Goal: Information Seeking & Learning: Learn about a topic

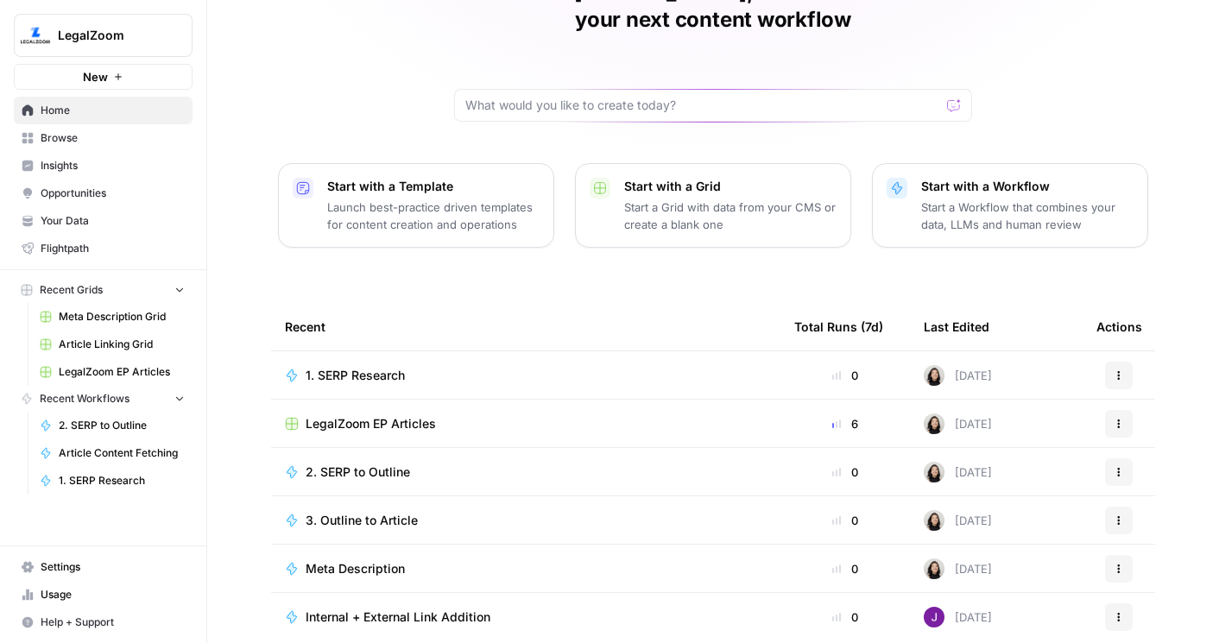
scroll to position [151, 0]
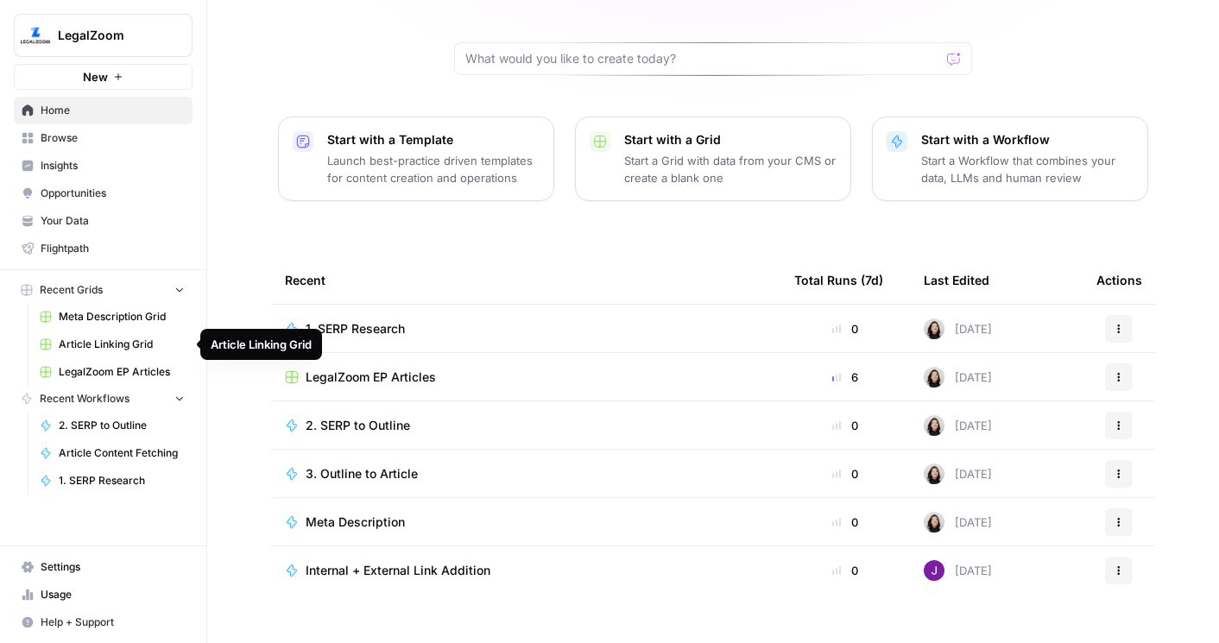
click at [124, 340] on span "Article Linking Grid" at bounding box center [122, 345] width 126 height 16
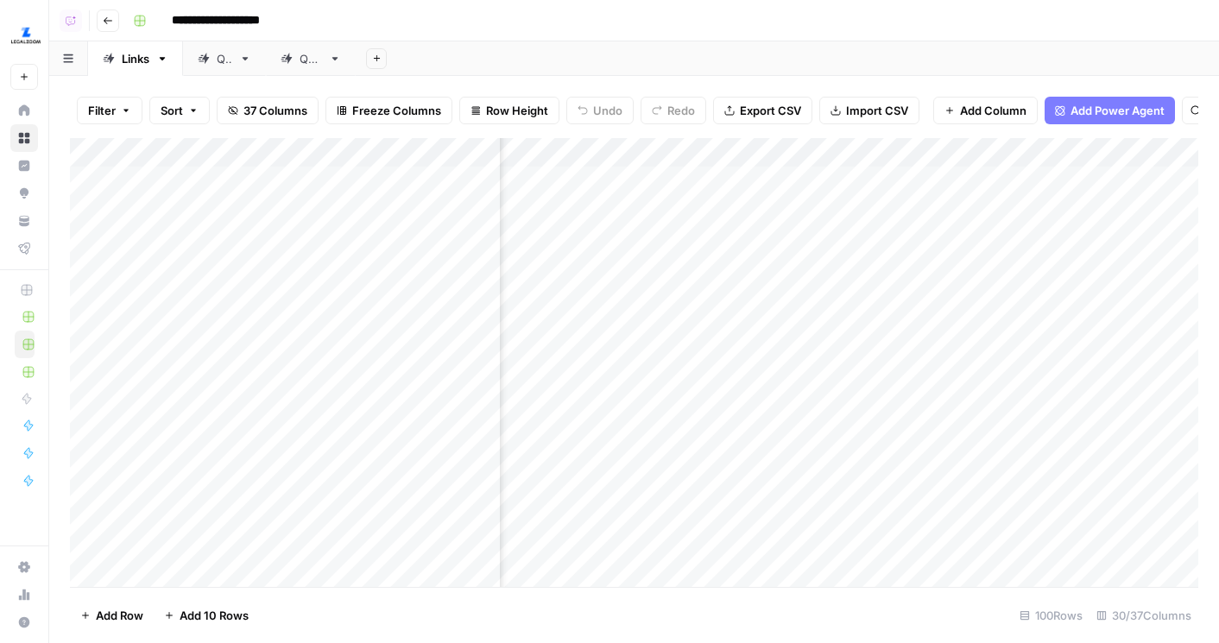
scroll to position [0, 938]
click at [602, 144] on div "Add Column" at bounding box center [634, 362] width 1128 height 449
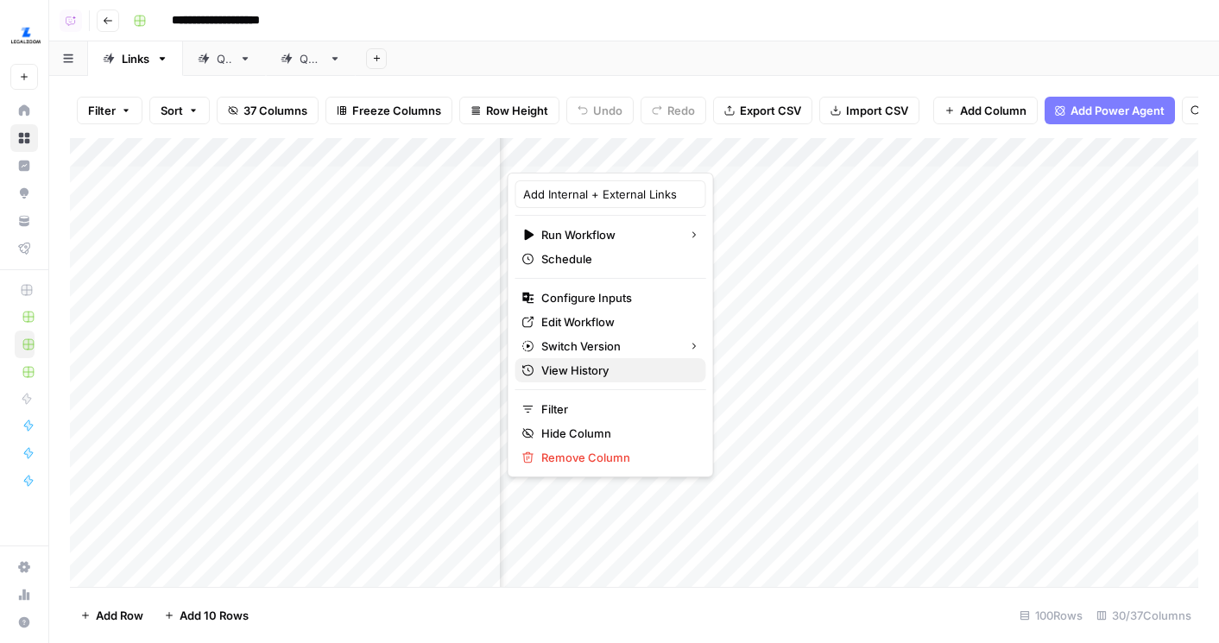
click at [588, 369] on span "View History" at bounding box center [616, 370] width 151 height 17
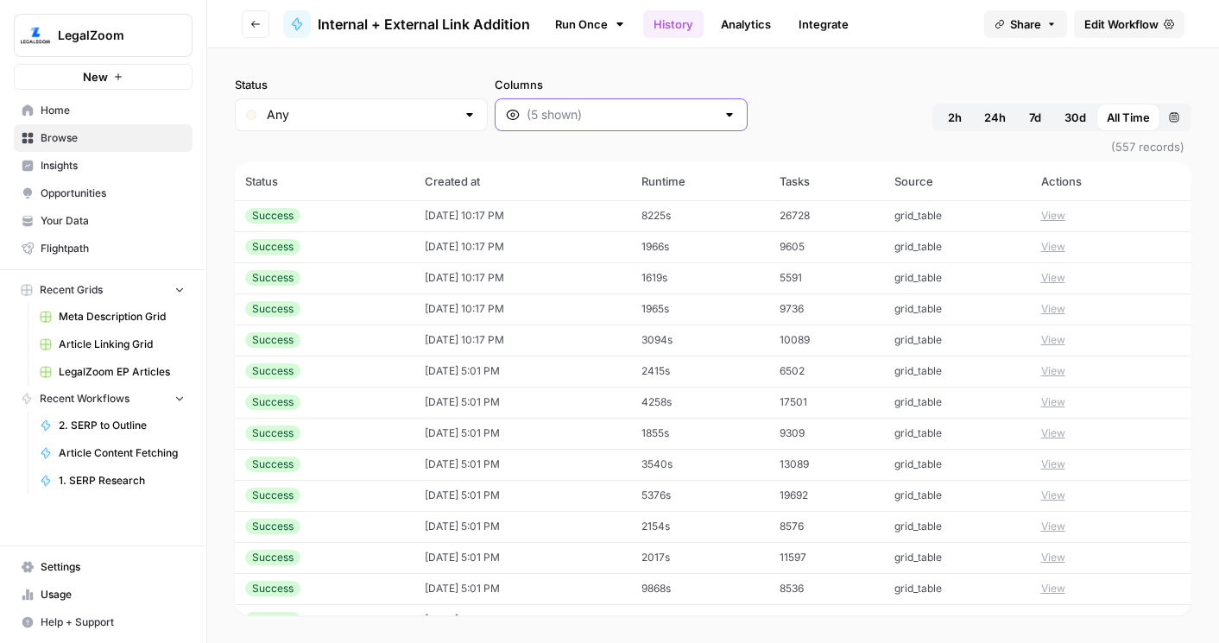
click at [528, 117] on input "Columns" at bounding box center [620, 114] width 189 height 17
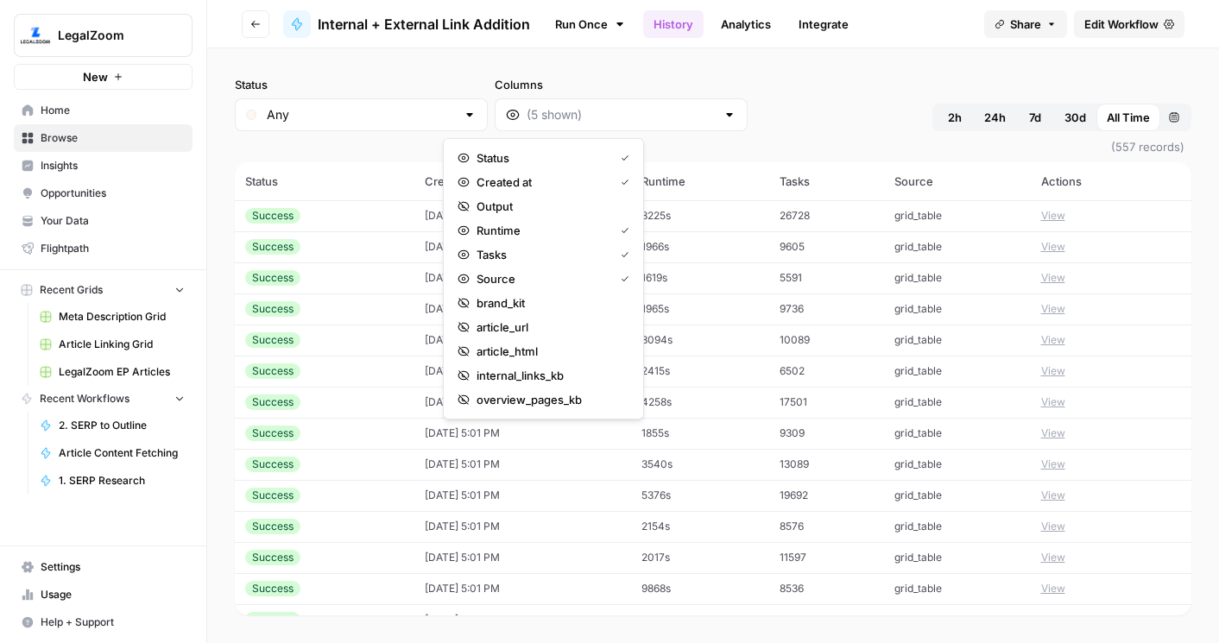
click at [692, 83] on div "Status Any Columns 2h 24h 7d 30d All Time Custom range" at bounding box center [713, 103] width 956 height 55
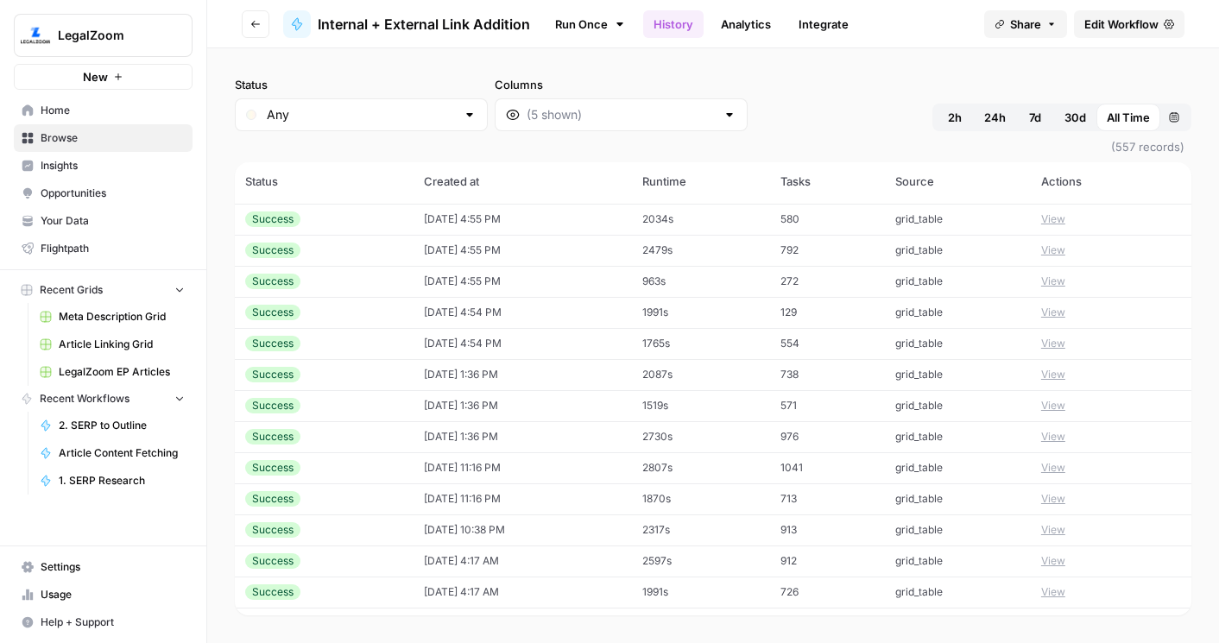
scroll to position [3202, 0]
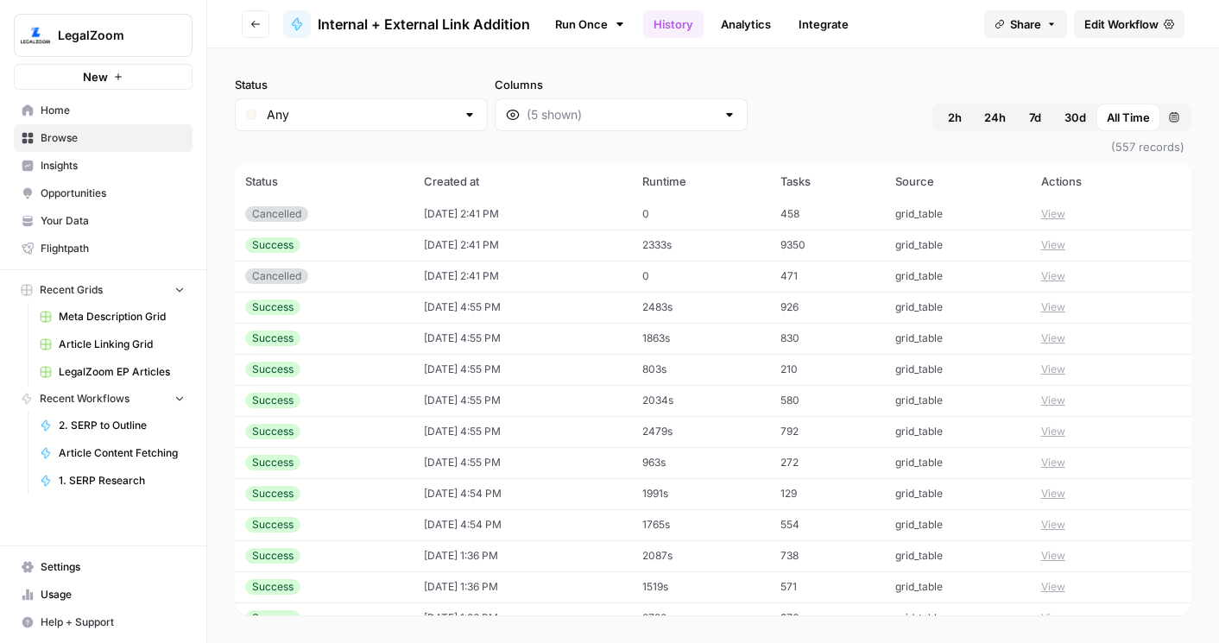
click at [1051, 304] on button "View" at bounding box center [1053, 307] width 24 height 16
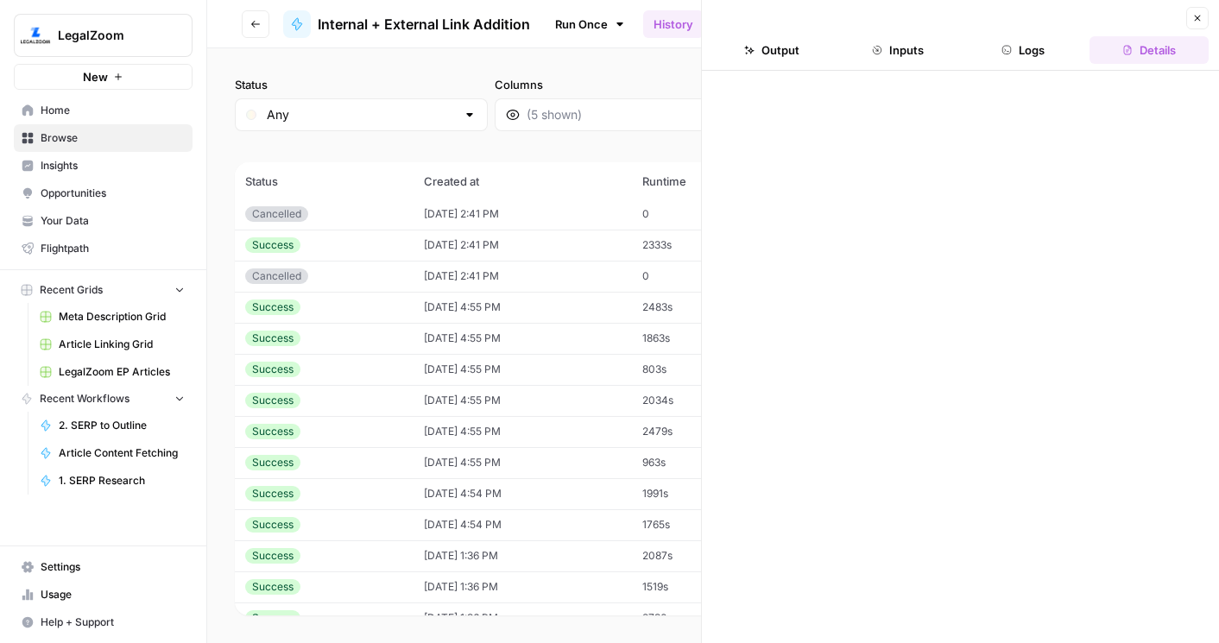
click at [1201, 21] on icon "button" at bounding box center [1197, 18] width 10 height 10
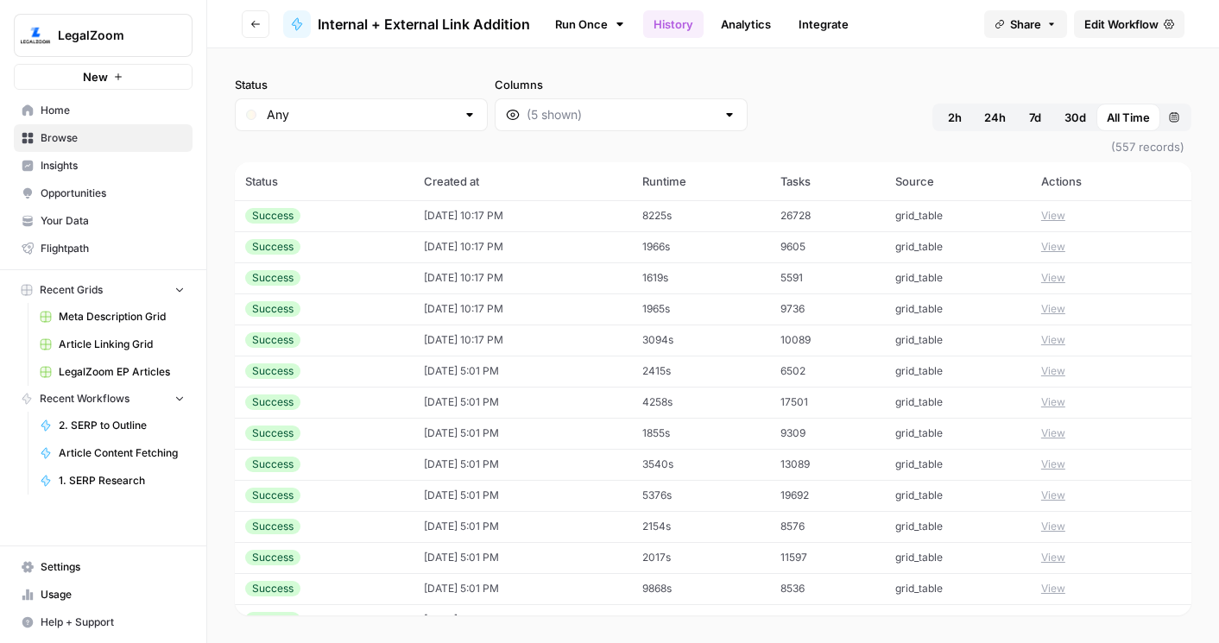
click at [1049, 217] on button "View" at bounding box center [1053, 216] width 24 height 16
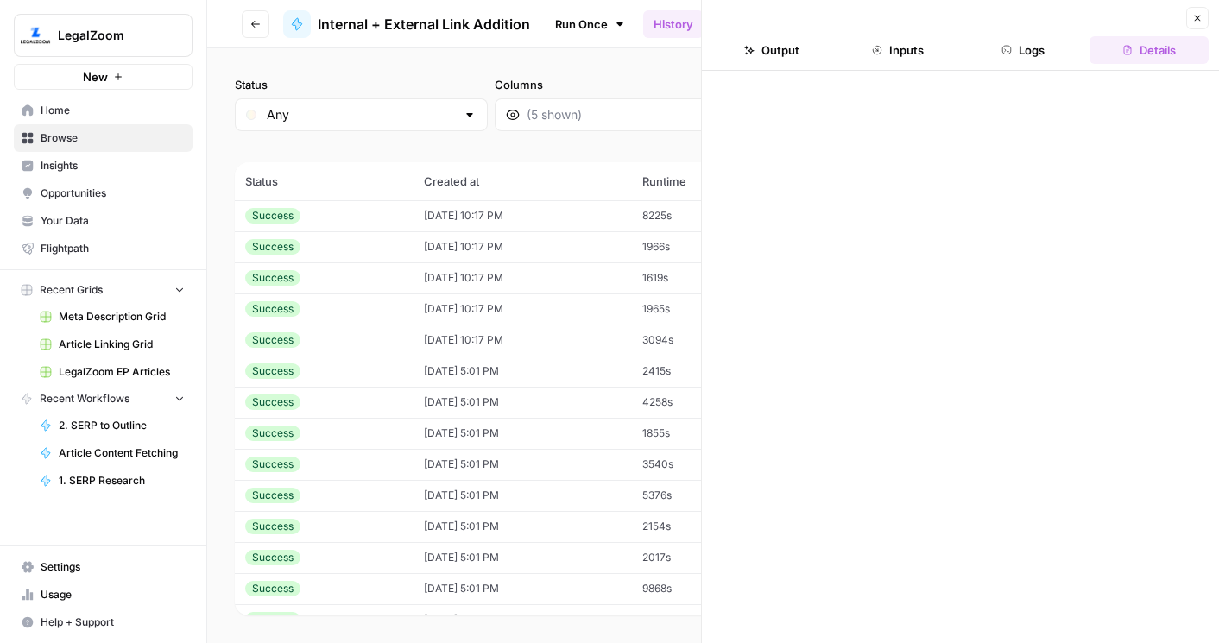
click at [1041, 47] on button "Logs" at bounding box center [1023, 50] width 119 height 28
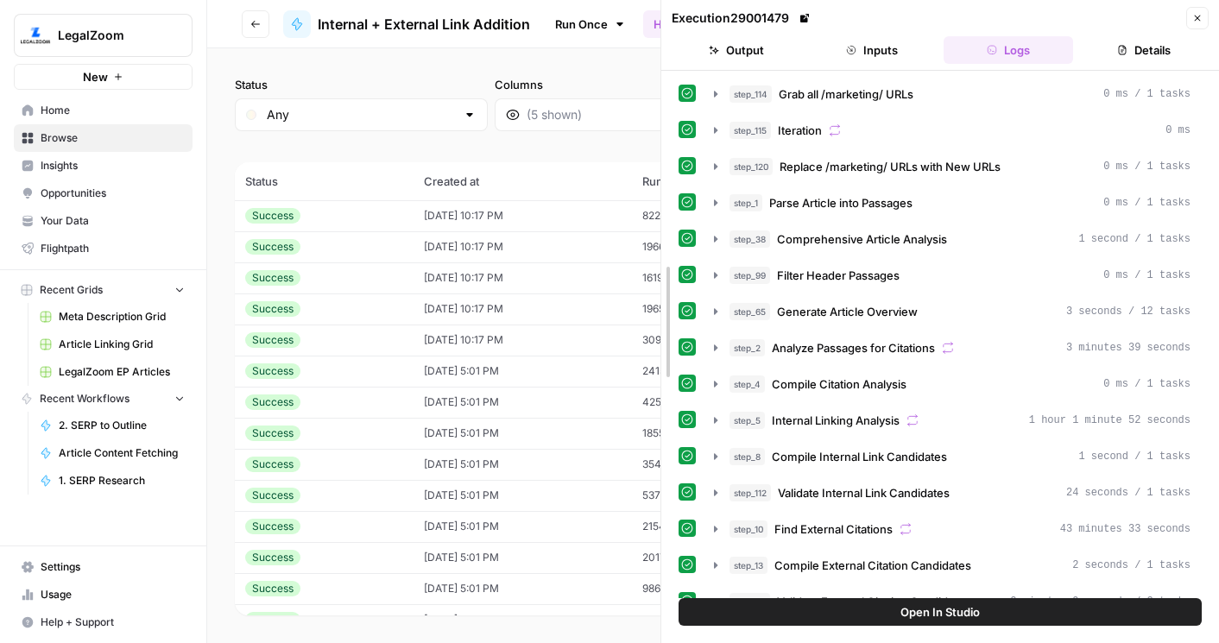
drag, startPoint x: 703, startPoint y: 176, endPoint x: 647, endPoint y: 176, distance: 55.2
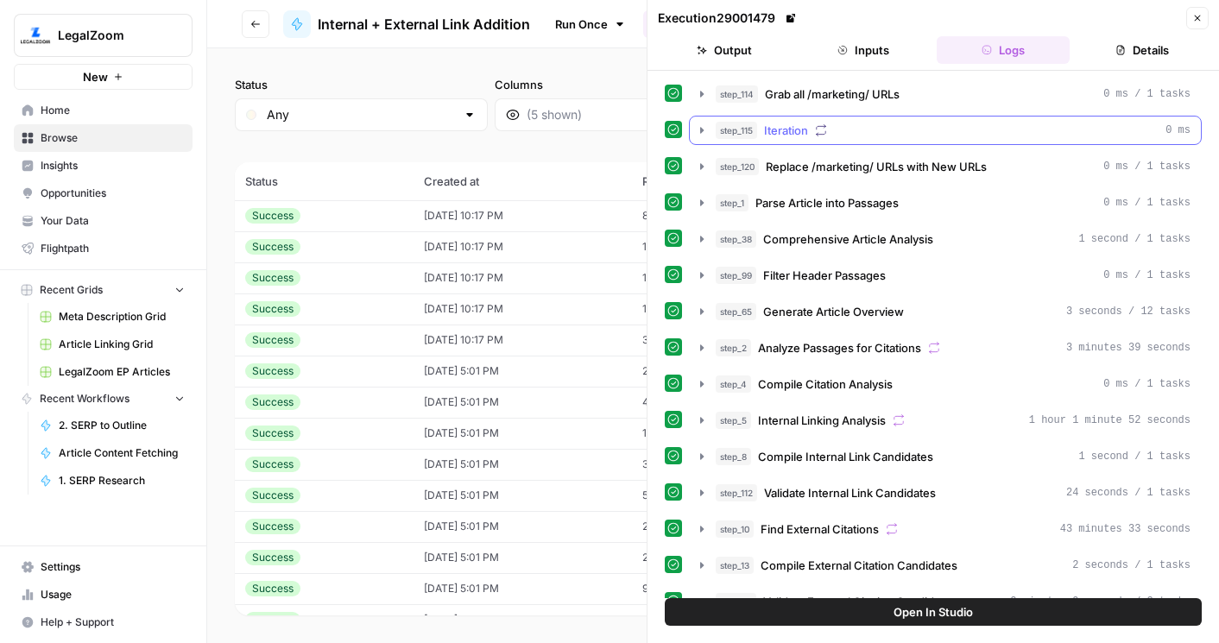
click at [1126, 60] on button "Details" at bounding box center [1142, 50] width 133 height 28
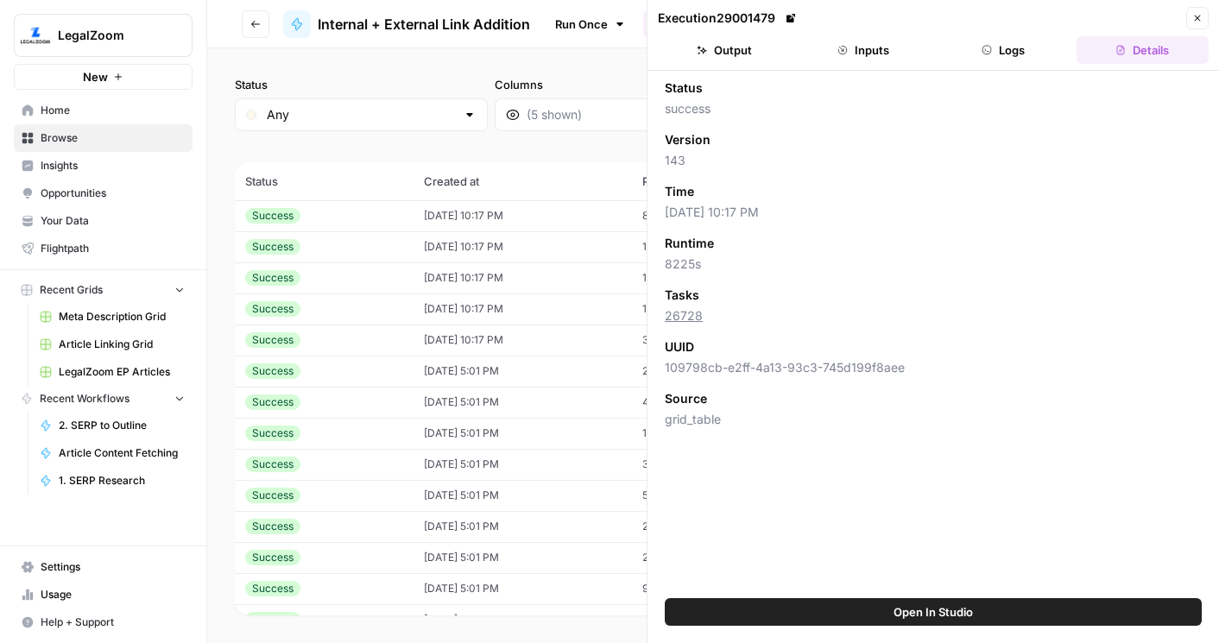
click at [1120, 50] on icon "button" at bounding box center [1120, 50] width 10 height 10
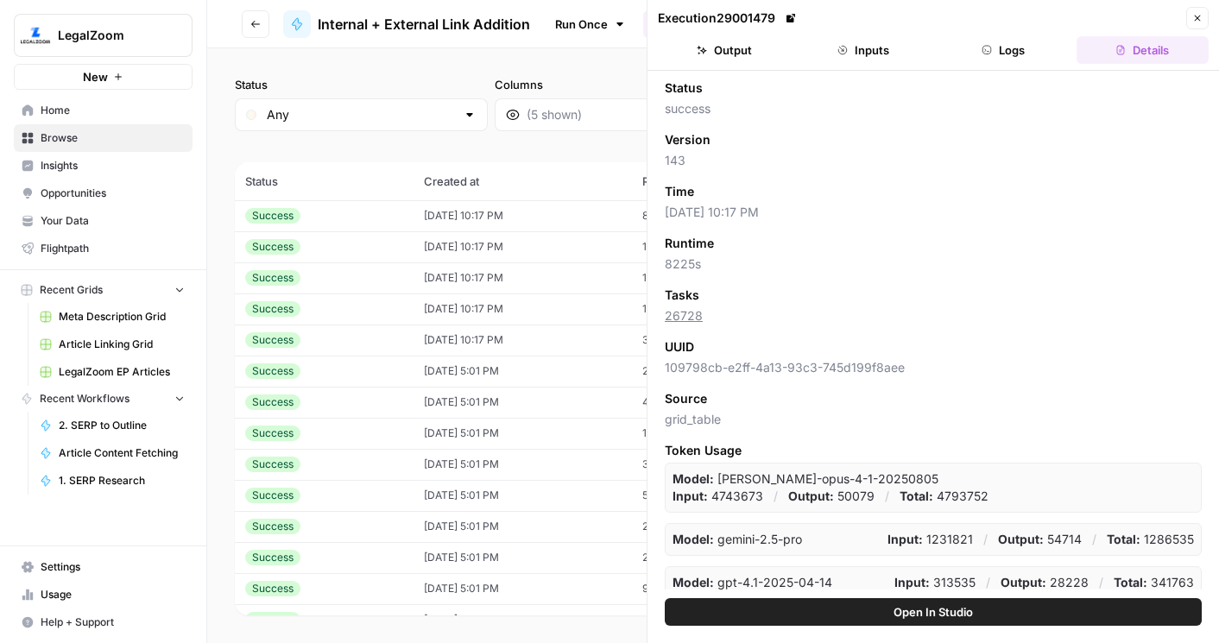
scroll to position [35, 0]
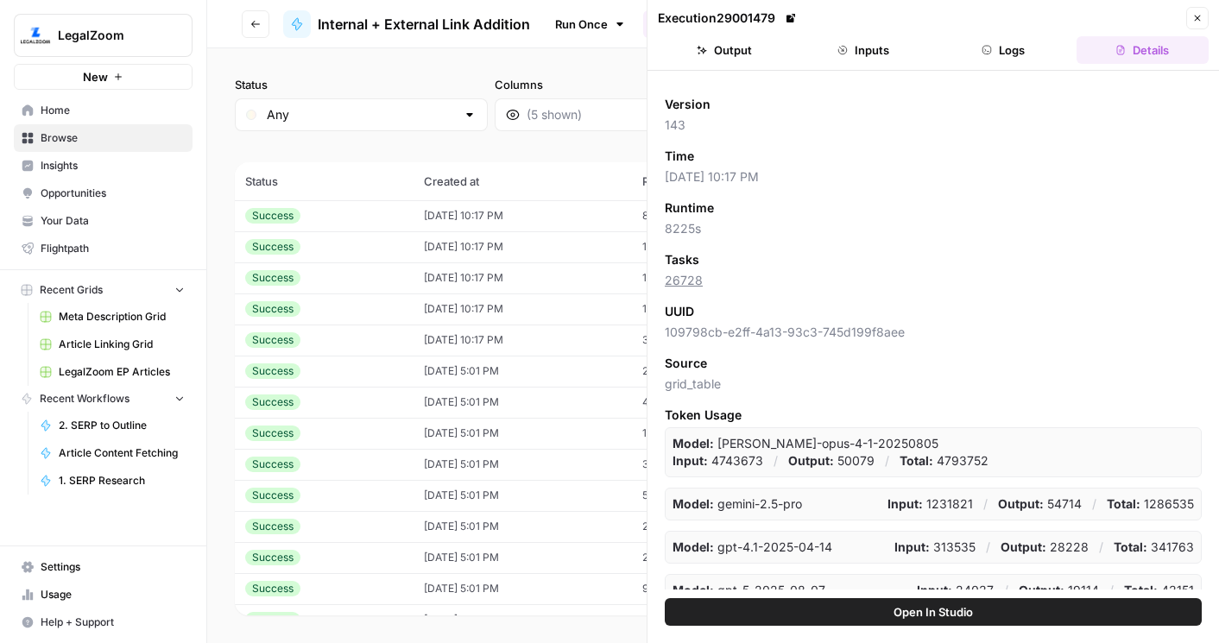
click at [974, 582] on p "Input: 24037" at bounding box center [955, 590] width 77 height 17
click at [763, 452] on p "Input: 4743673" at bounding box center [717, 460] width 91 height 17
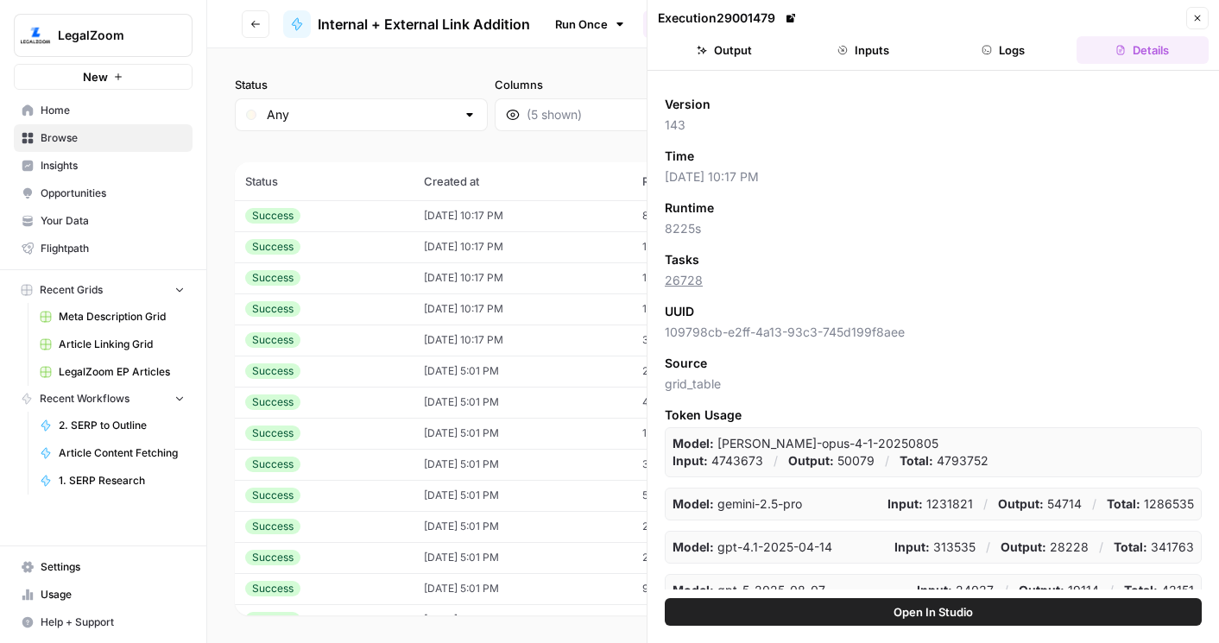
click at [763, 452] on p "Input: 4743673" at bounding box center [717, 460] width 91 height 17
click at [942, 495] on p "Input: 1231821" at bounding box center [929, 503] width 85 height 17
click at [1199, 15] on icon "button" at bounding box center [1197, 18] width 10 height 10
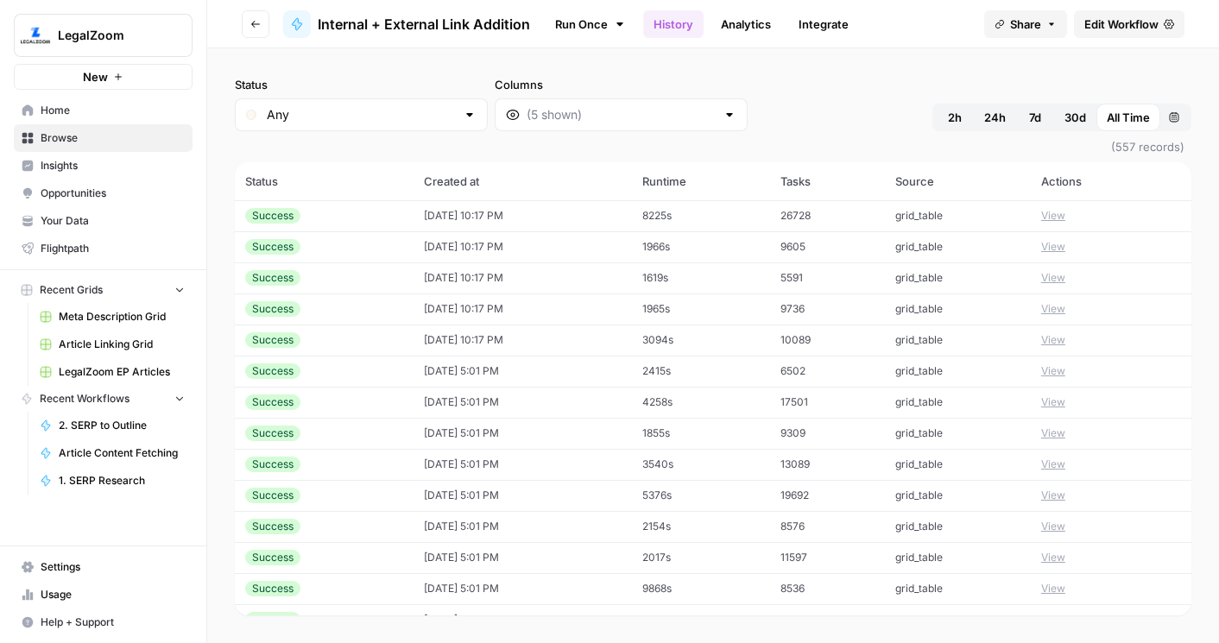
click at [1049, 209] on button "View" at bounding box center [1053, 216] width 24 height 16
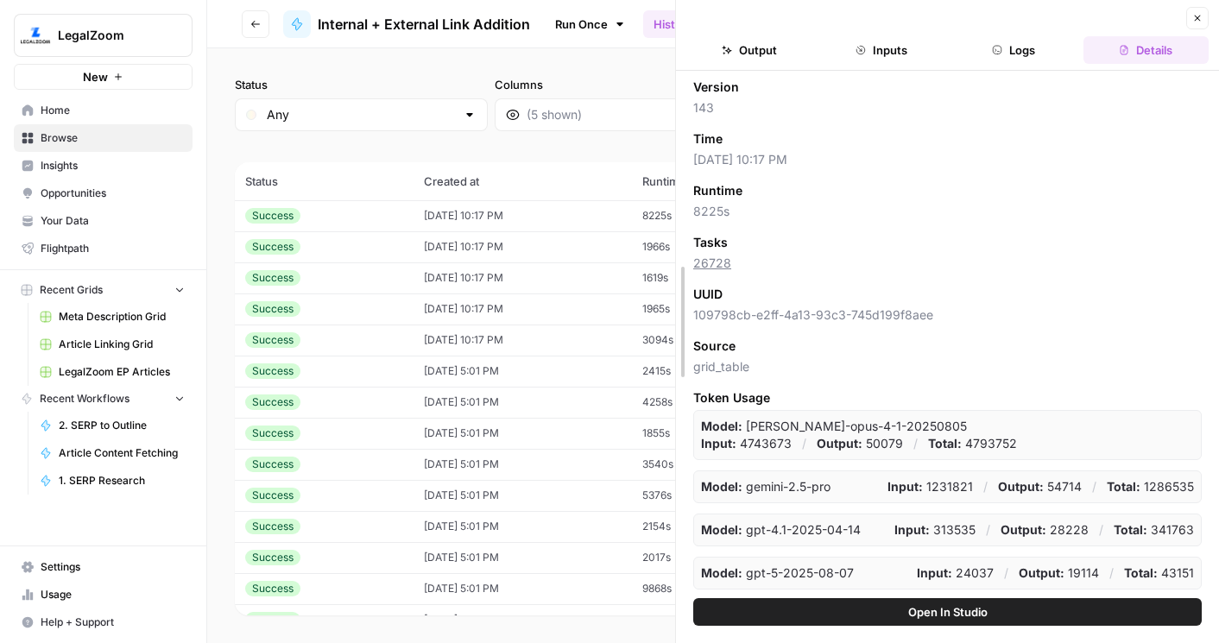
scroll to position [35, 0]
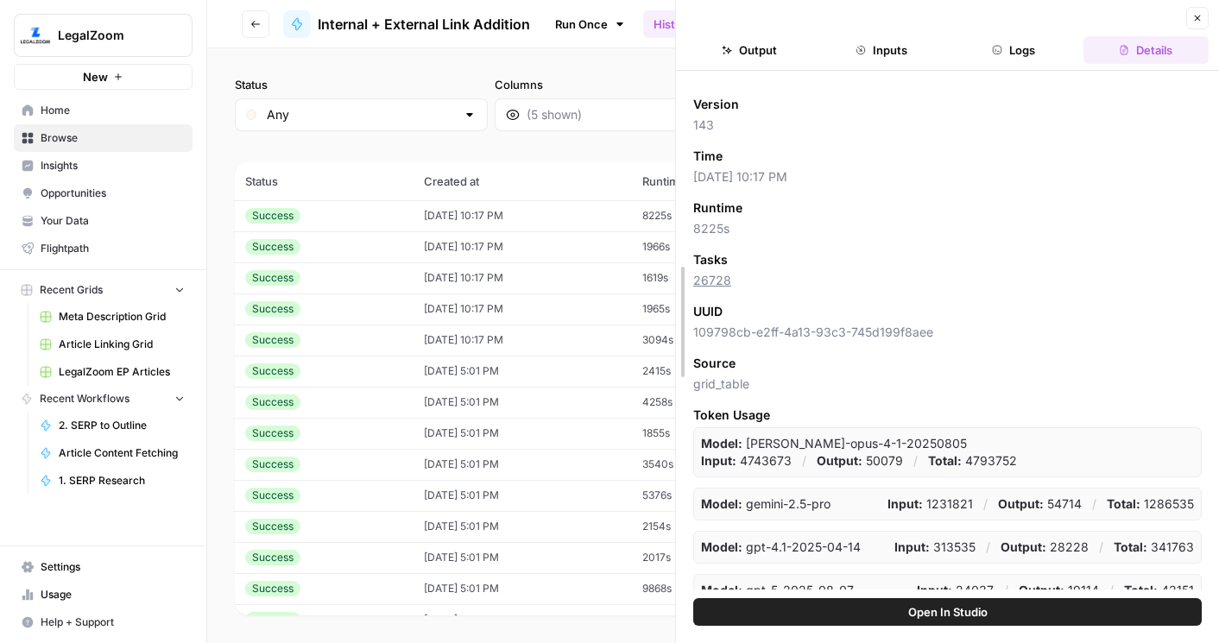
drag, startPoint x: 701, startPoint y: 286, endPoint x: 627, endPoint y: 286, distance: 74.2
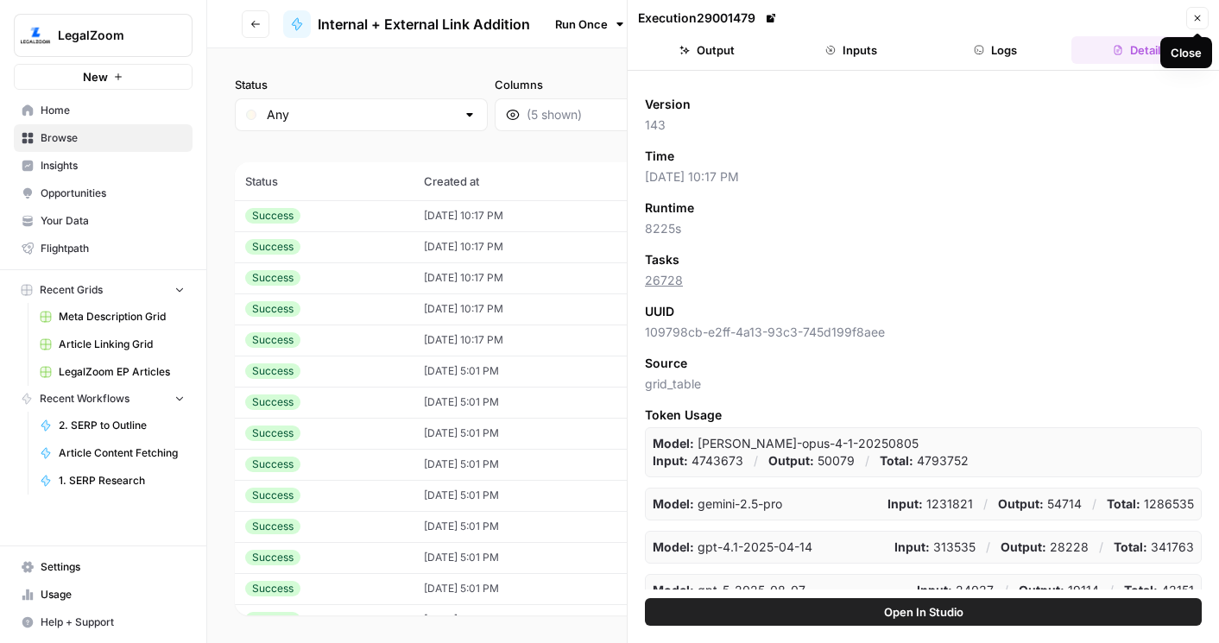
click at [1195, 13] on icon "button" at bounding box center [1197, 18] width 10 height 10
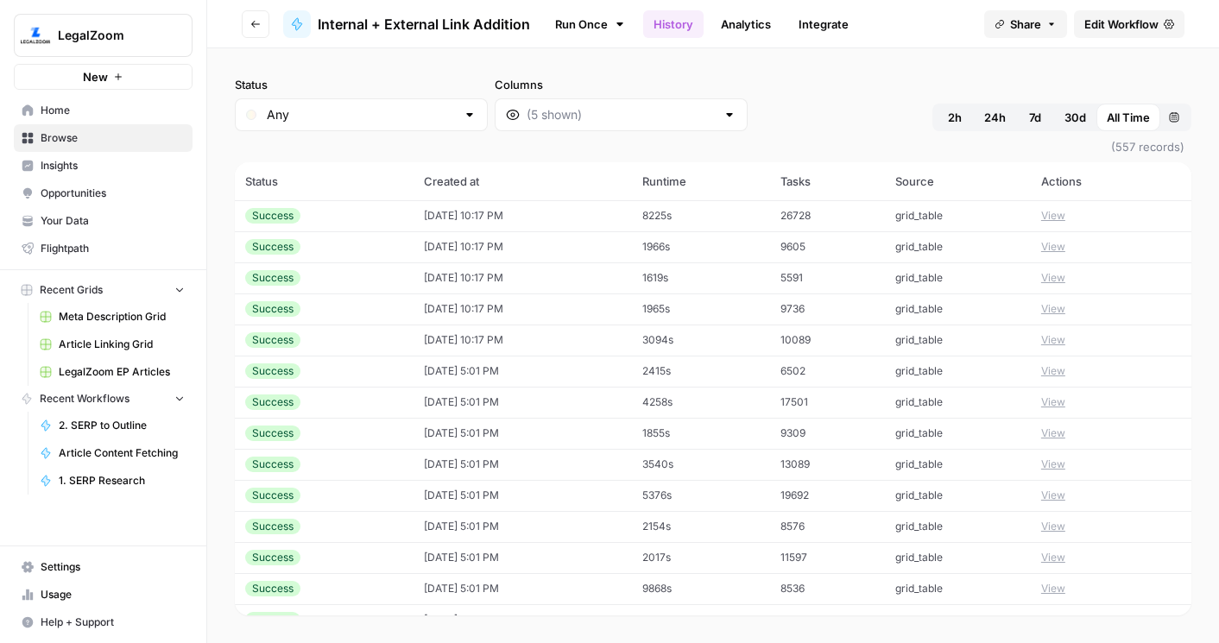
click at [1056, 219] on button "View" at bounding box center [1053, 216] width 24 height 16
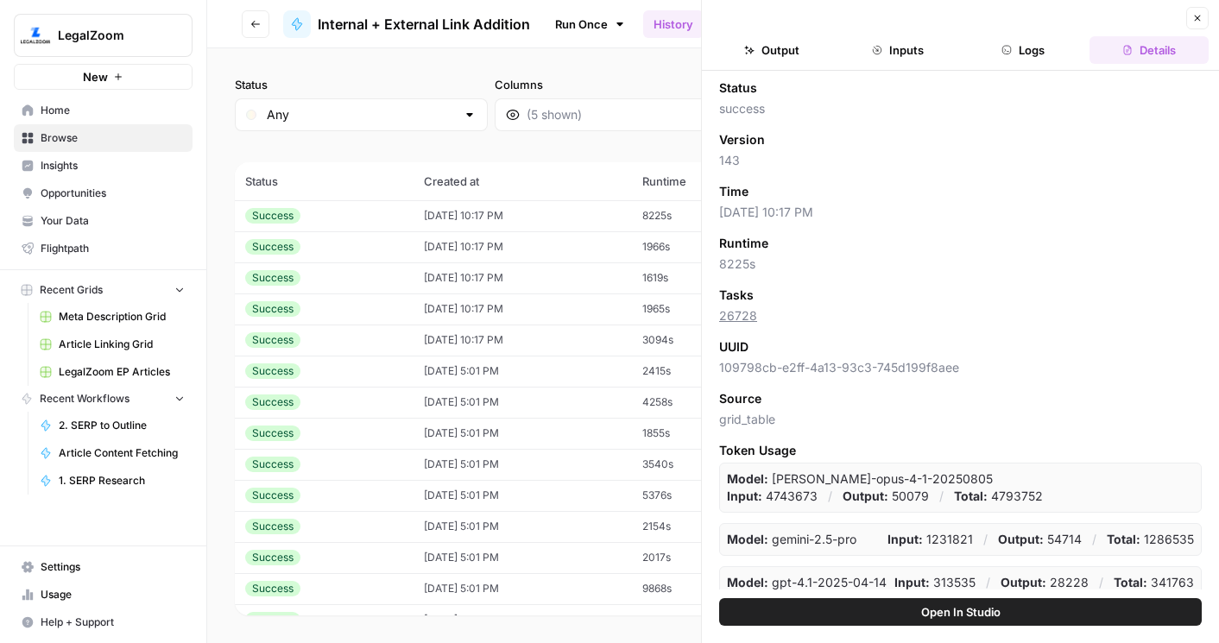
scroll to position [53, 0]
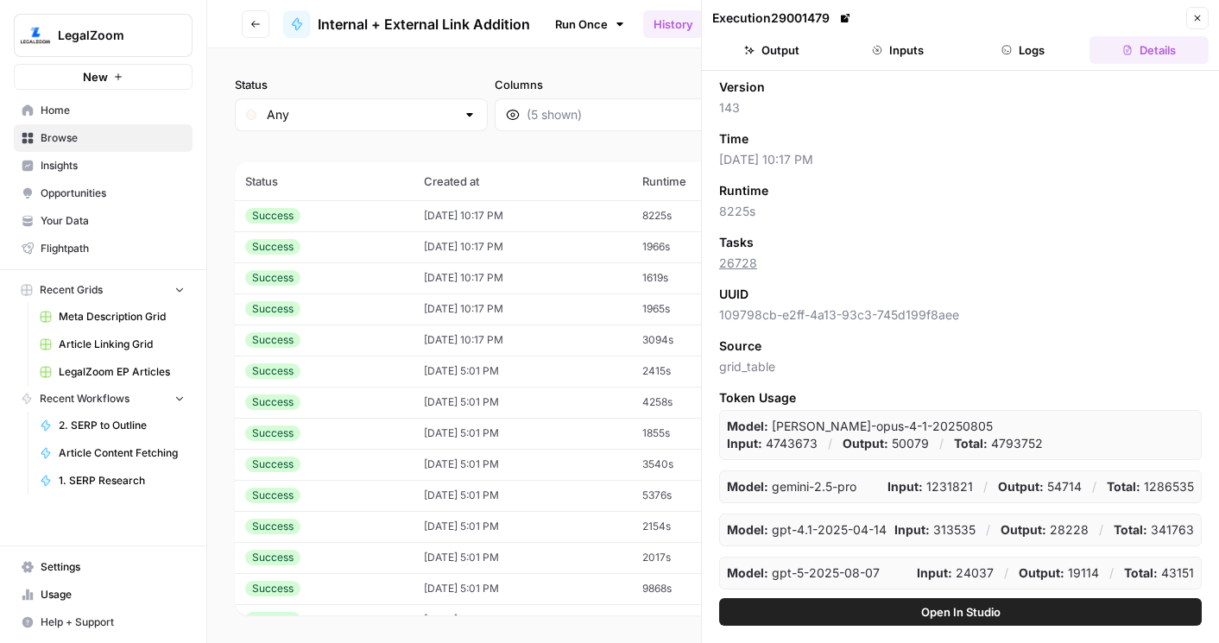
click at [1189, 22] on button "Close" at bounding box center [1197, 18] width 22 height 22
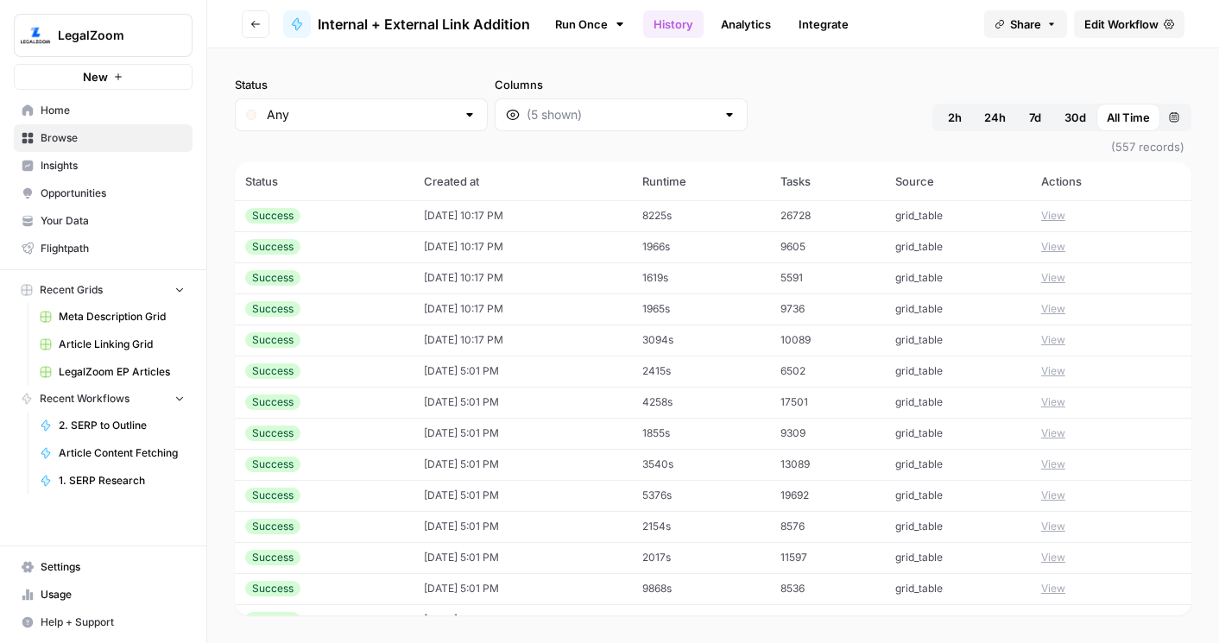
click at [1056, 211] on button "View" at bounding box center [1053, 216] width 24 height 16
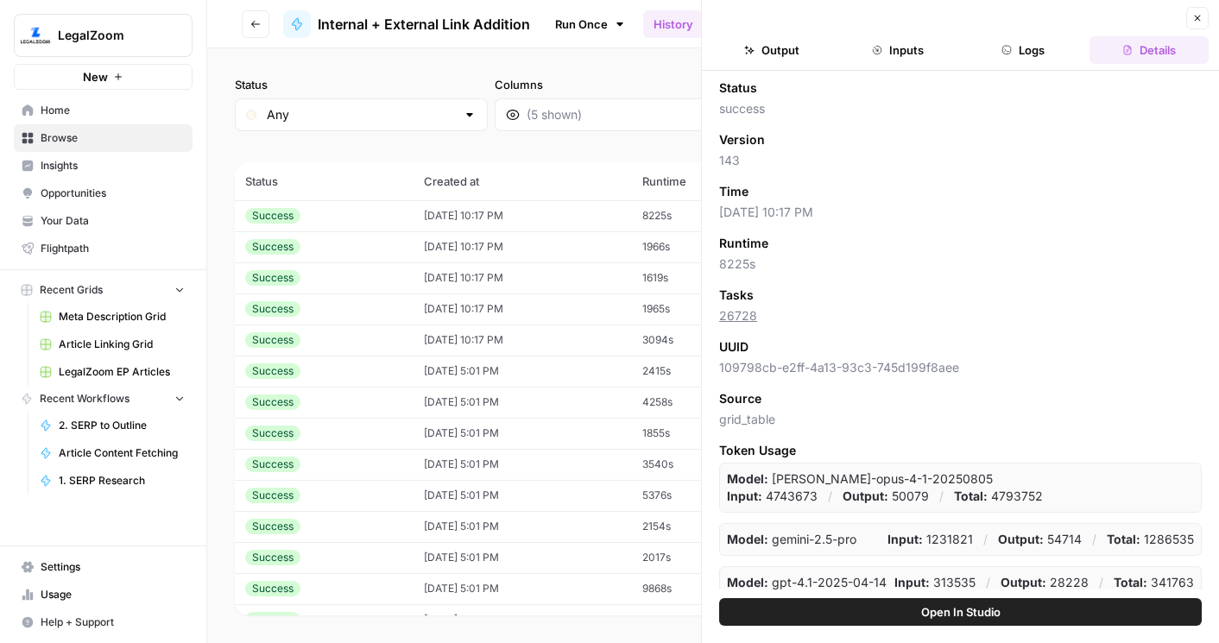
click at [1018, 59] on button "Logs" at bounding box center [1023, 50] width 119 height 28
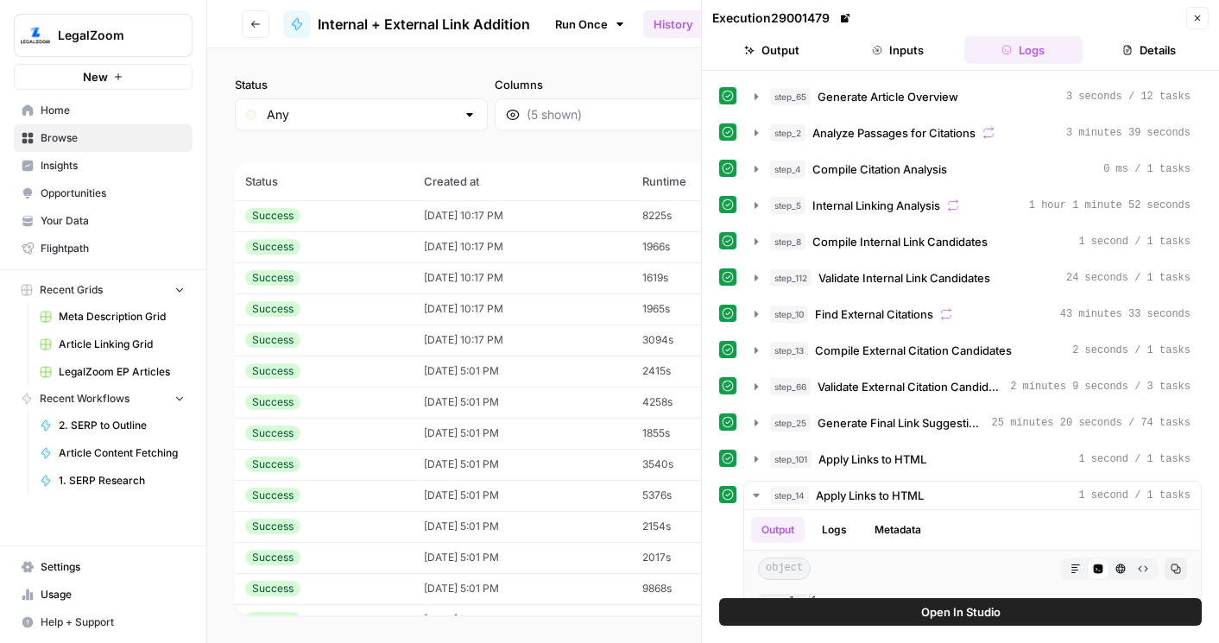
scroll to position [243, 0]
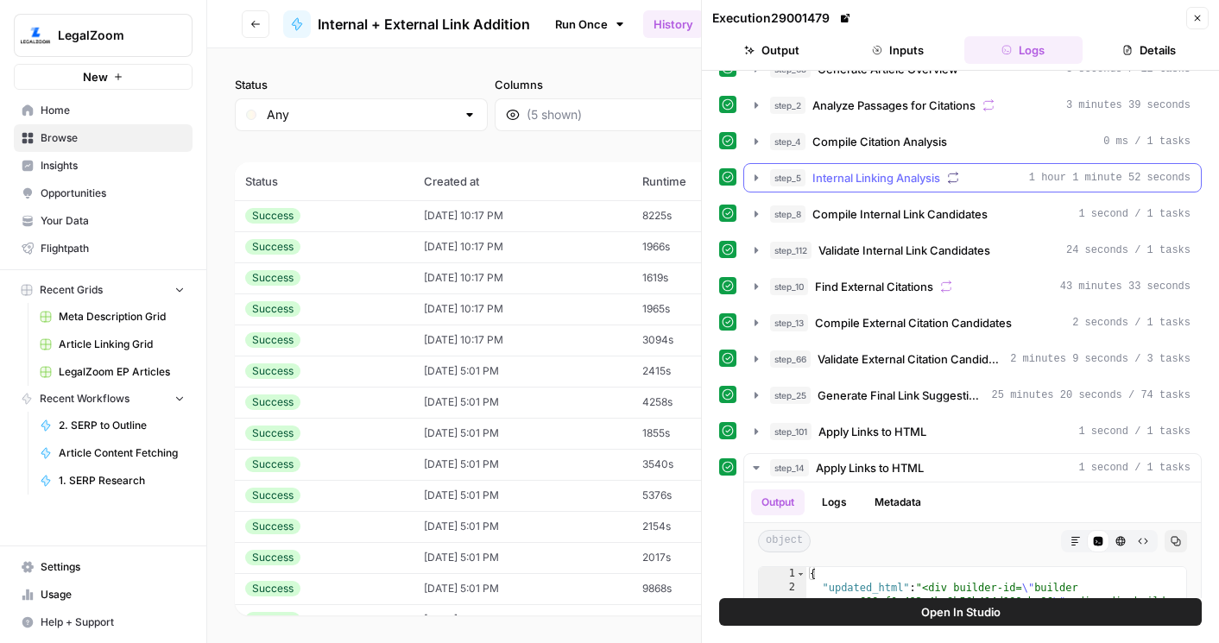
click at [876, 176] on span "Internal Linking Analysis" at bounding box center [876, 177] width 128 height 17
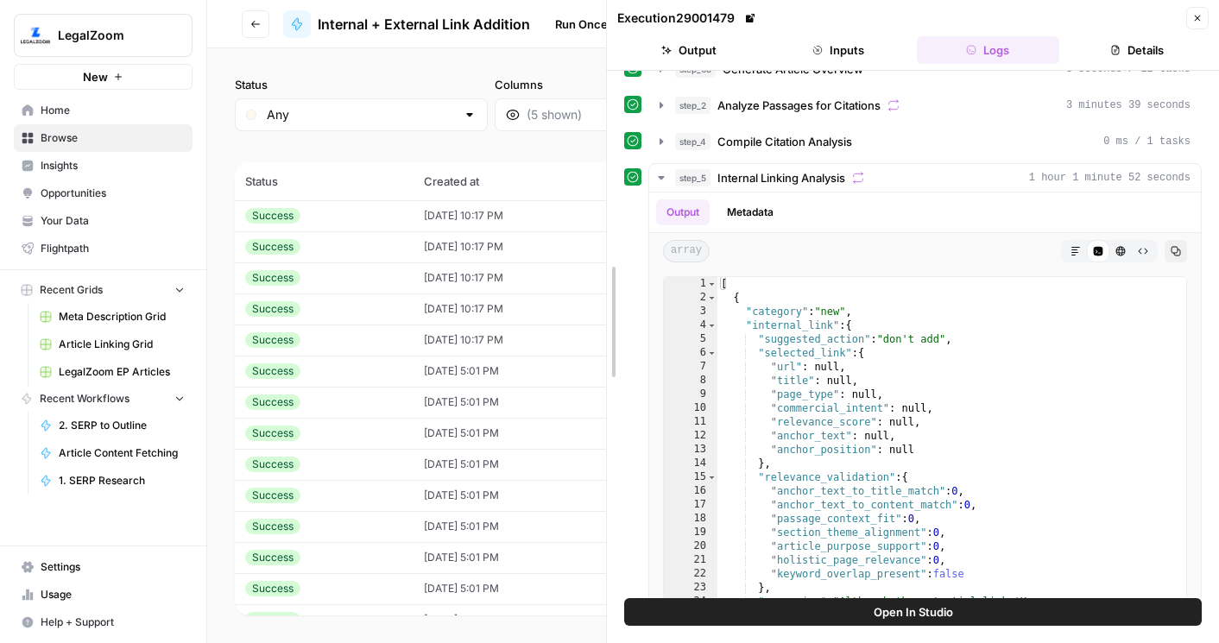
drag, startPoint x: 699, startPoint y: 230, endPoint x: 602, endPoint y: 230, distance: 97.5
click at [600, 230] on div at bounding box center [606, 321] width 17 height 643
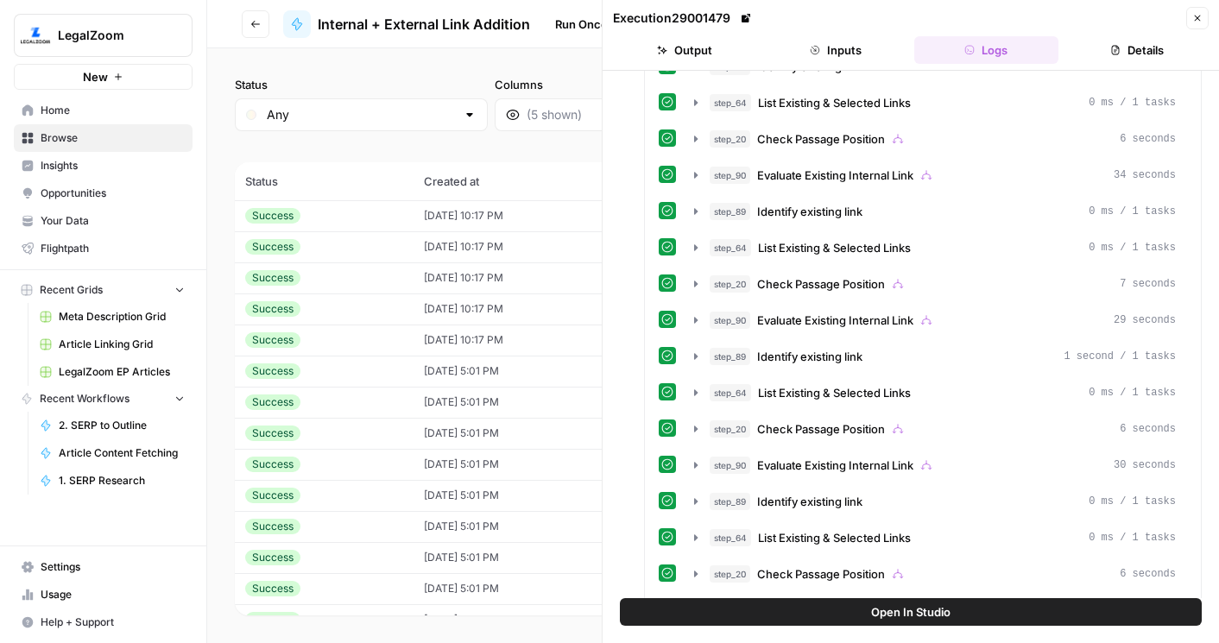
scroll to position [14646, 0]
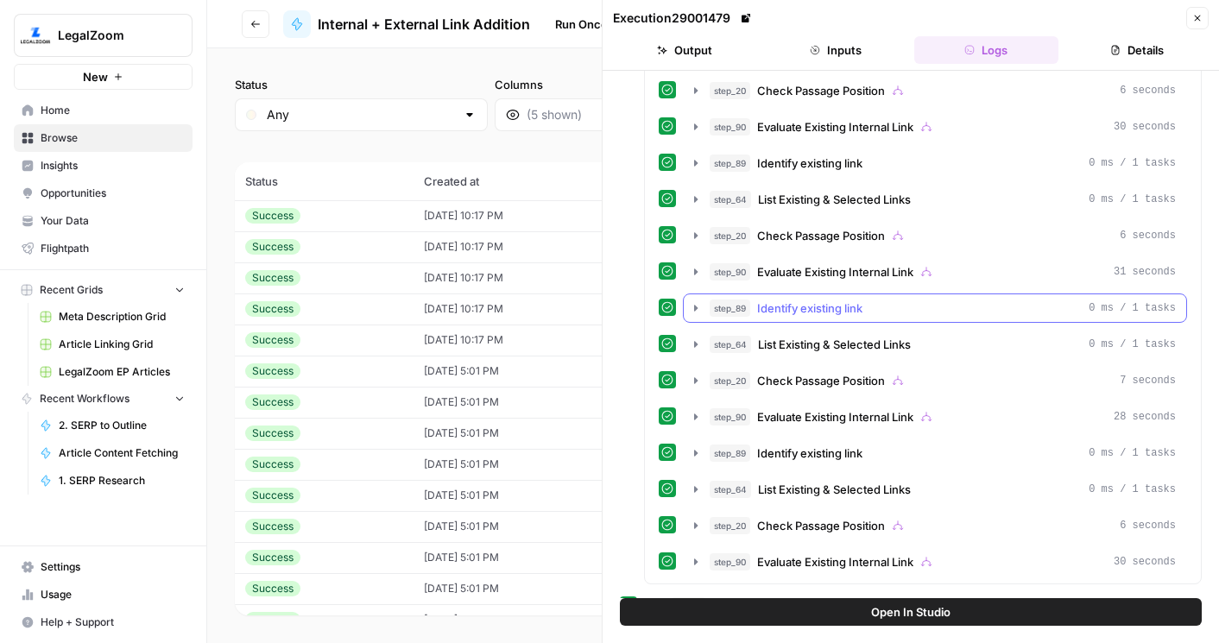
click at [790, 300] on span "Identify existing link" at bounding box center [809, 307] width 105 height 17
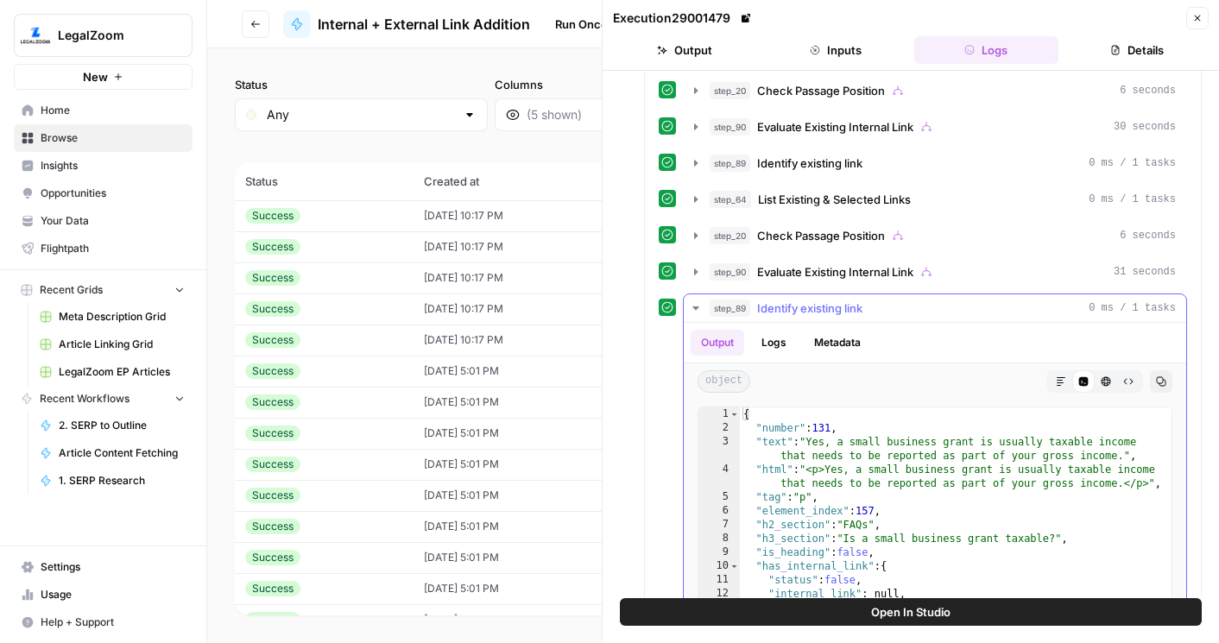
click at [790, 300] on span "Identify existing link" at bounding box center [809, 307] width 105 height 17
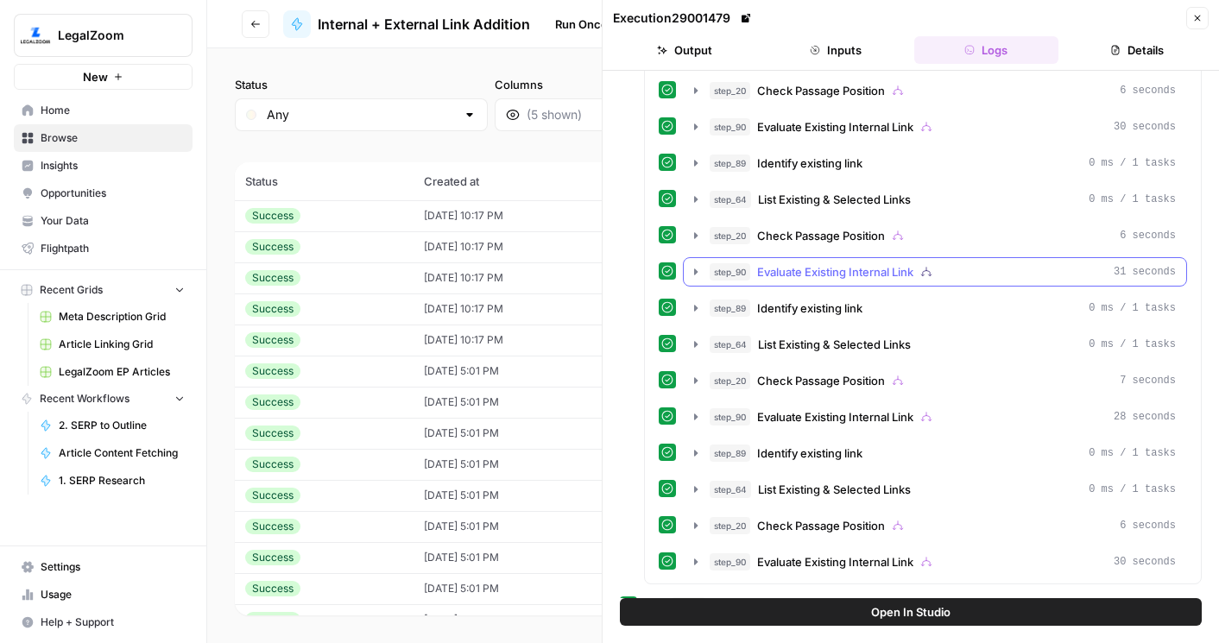
click at [786, 283] on button "step_90 Evaluate Existing Internal Link 31 seconds" at bounding box center [935, 272] width 502 height 28
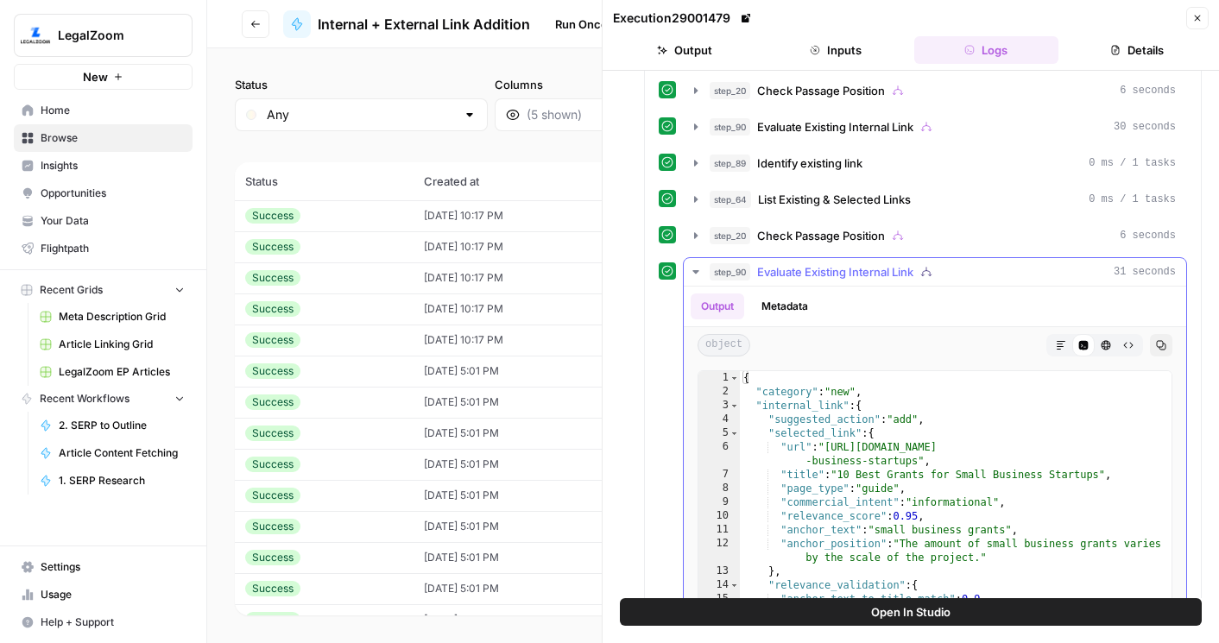
click at [786, 281] on button "step_90 Evaluate Existing Internal Link 31 seconds" at bounding box center [935, 272] width 502 height 28
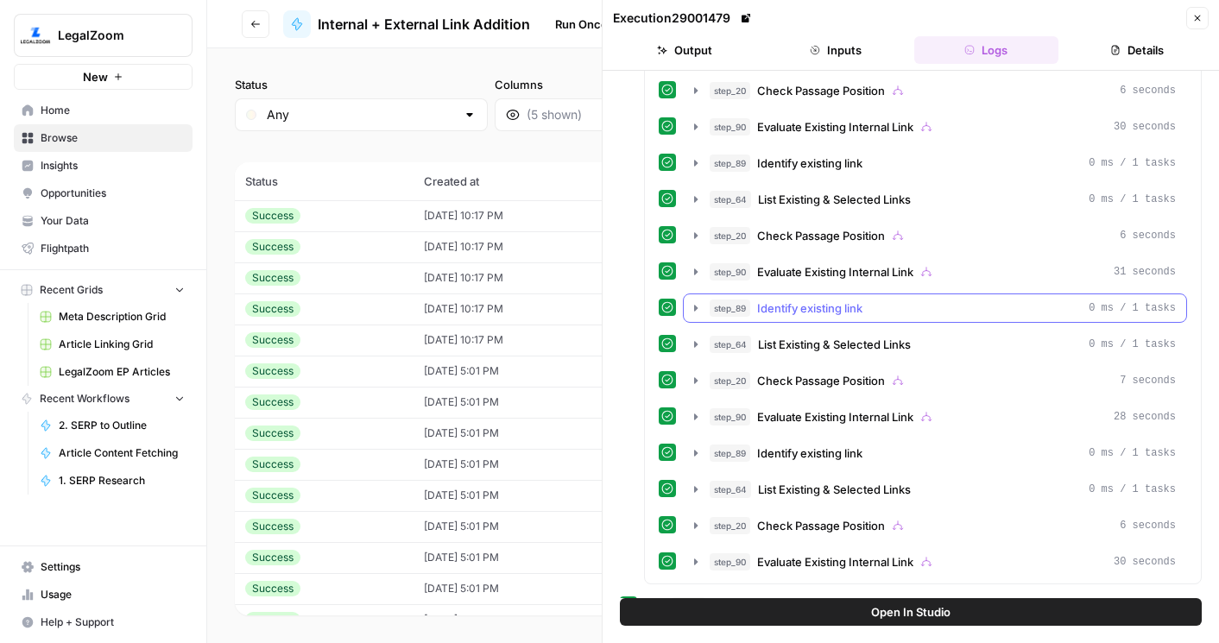
click at [780, 312] on span "Identify existing link" at bounding box center [809, 307] width 105 height 17
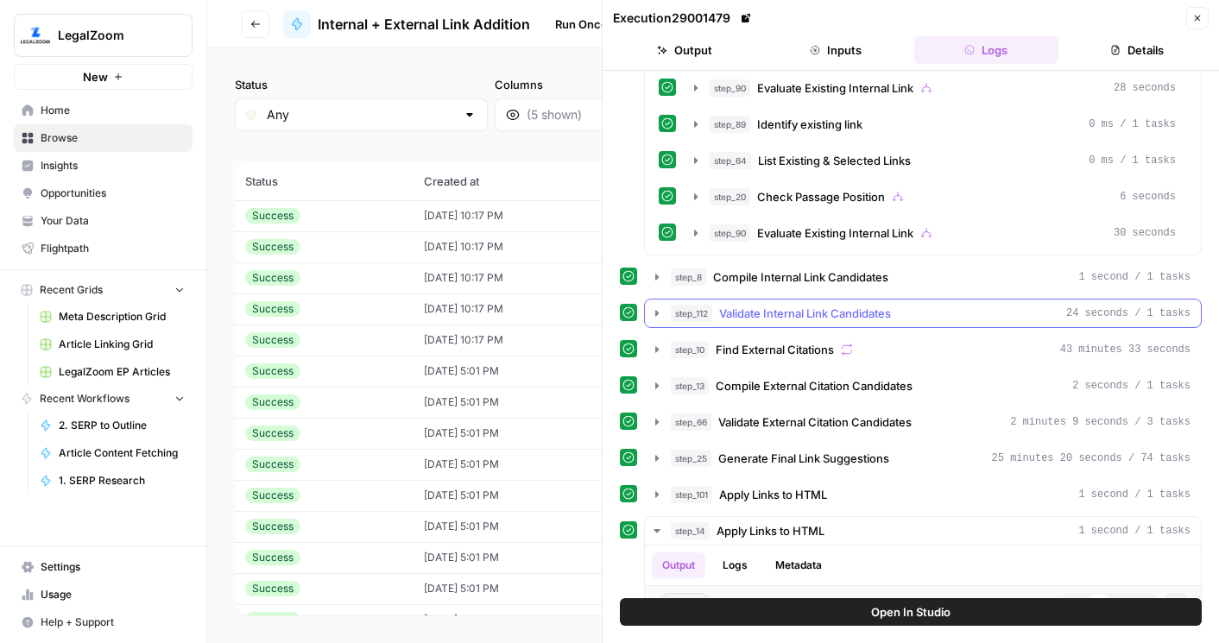
scroll to position [15485, 0]
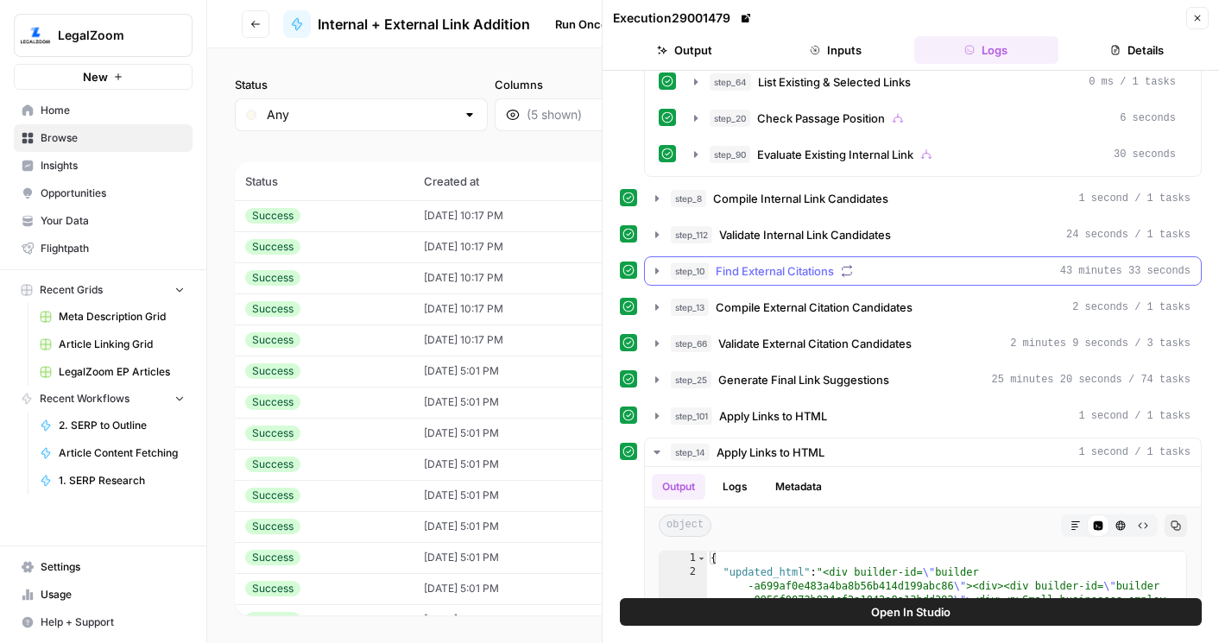
click at [789, 265] on span "Find External Citations" at bounding box center [774, 270] width 118 height 17
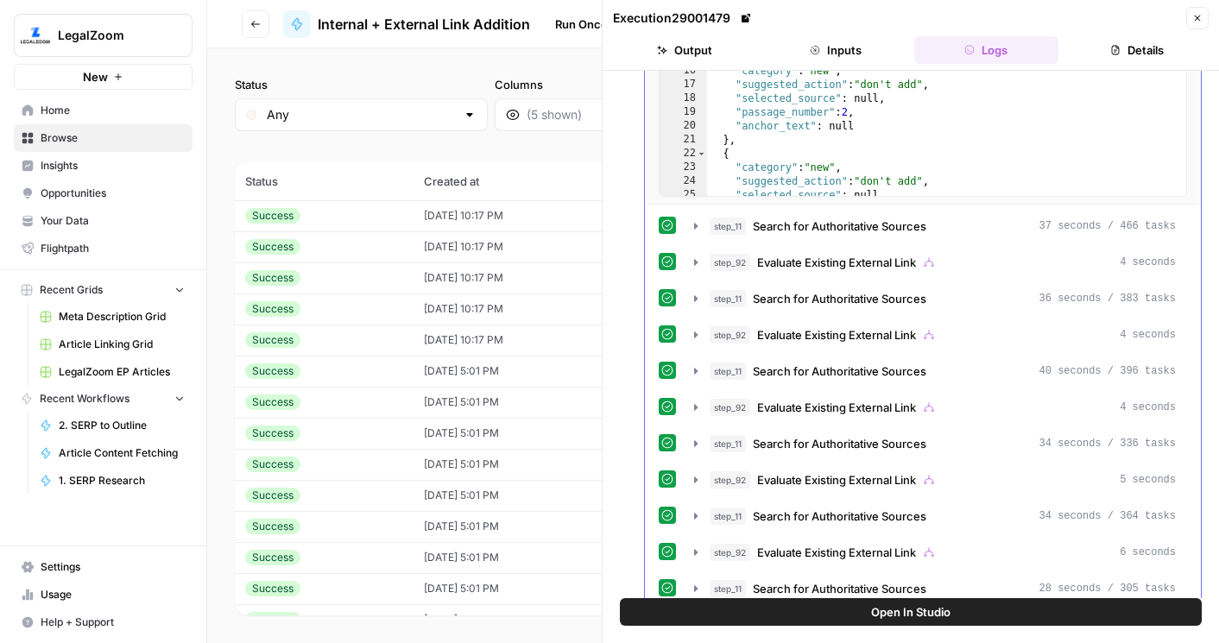
scroll to position [15977, 0]
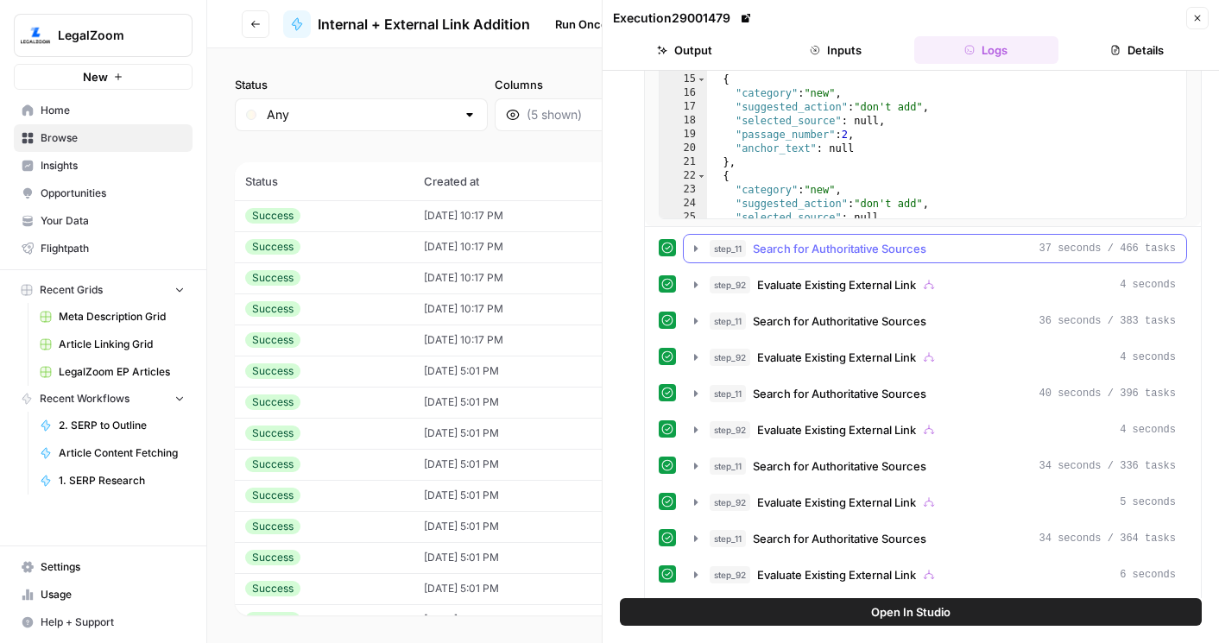
click at [861, 255] on span "Search for Authoritative Sources" at bounding box center [839, 248] width 173 height 17
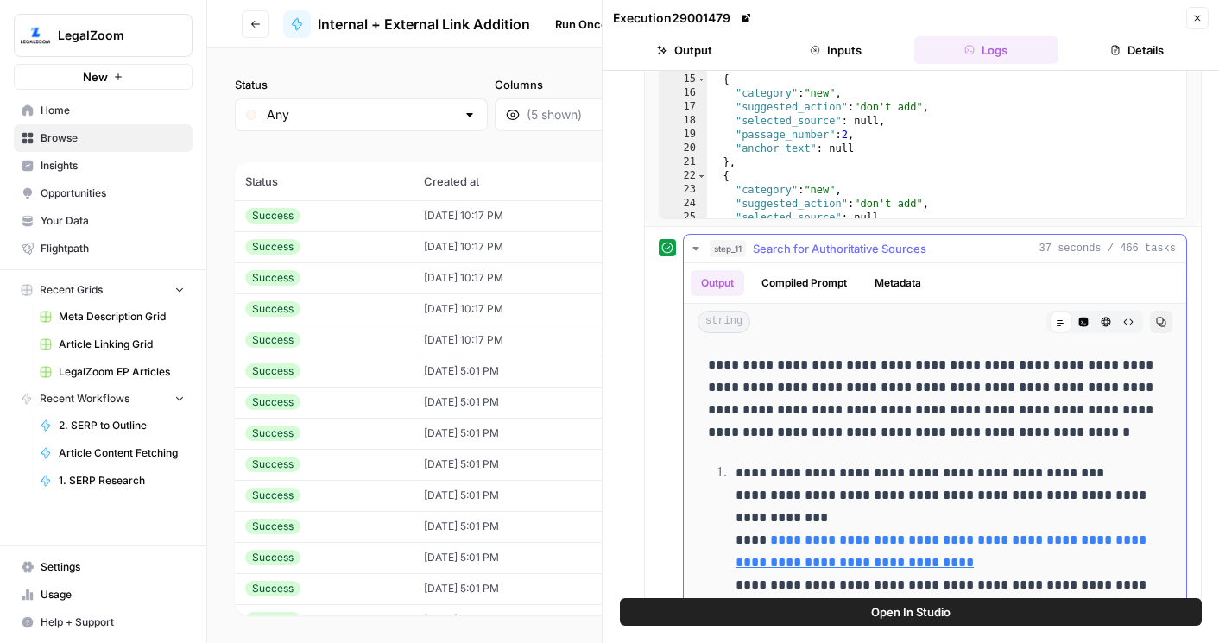
click at [861, 255] on span "Search for Authoritative Sources" at bounding box center [839, 248] width 173 height 17
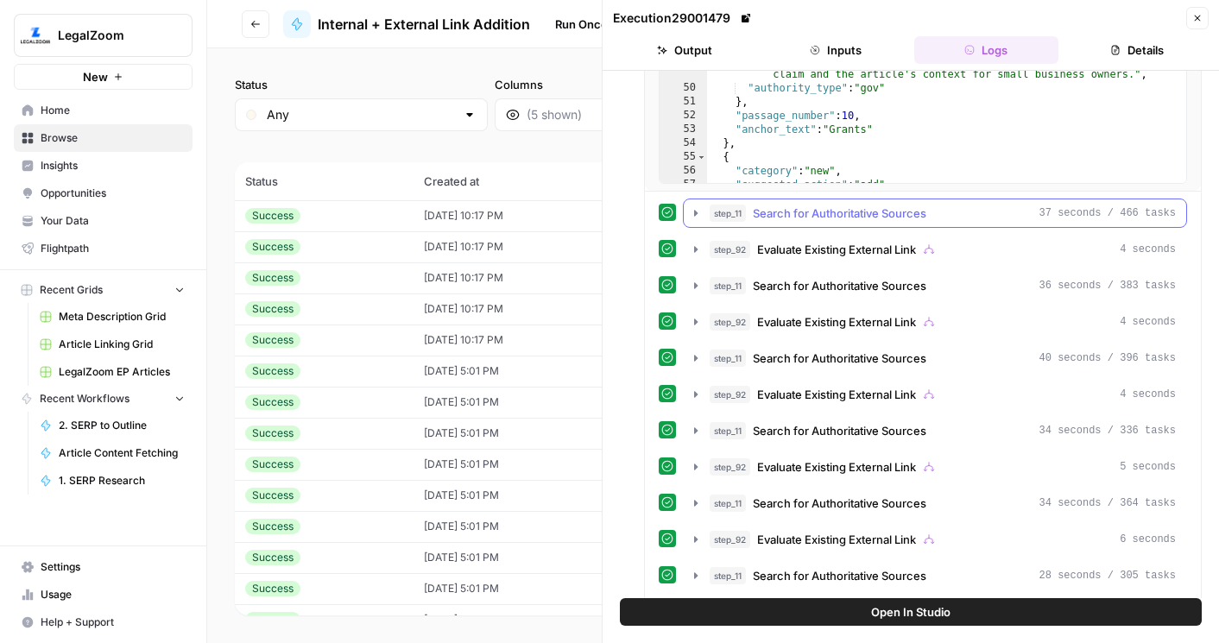
scroll to position [16013, 0]
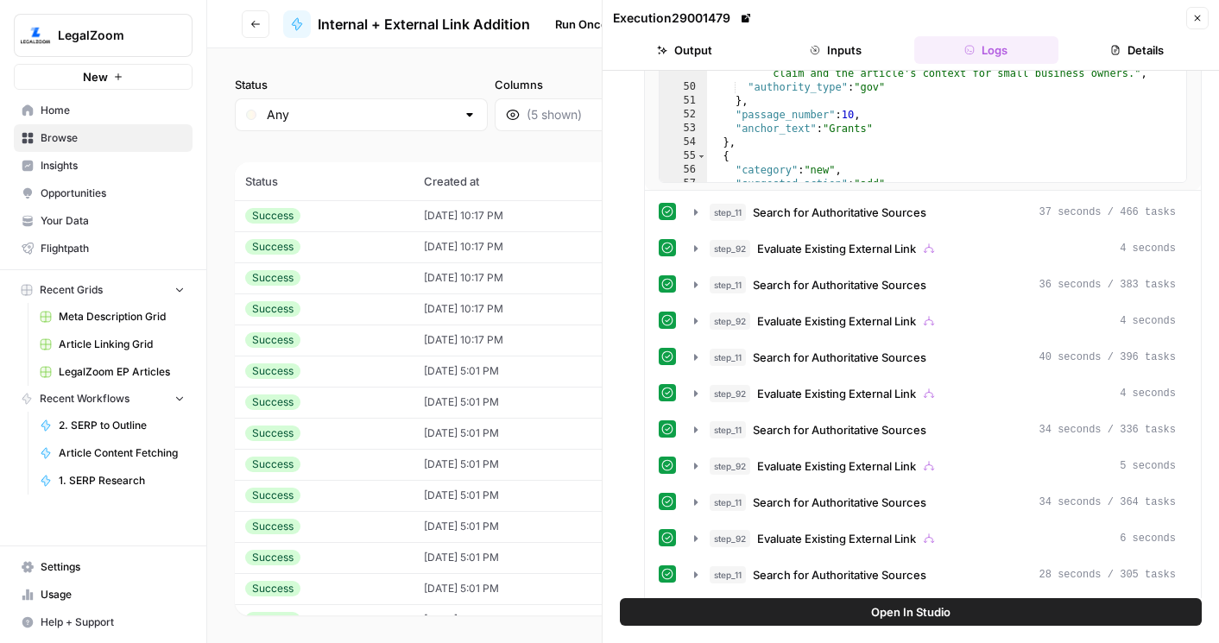
drag, startPoint x: 602, startPoint y: 190, endPoint x: 957, endPoint y: 257, distance: 361.1
click at [478, 190] on body "LegalZoom New Home Browse Insights Opportunities Your Data Flightpath Recent Gr…" at bounding box center [609, 321] width 1219 height 643
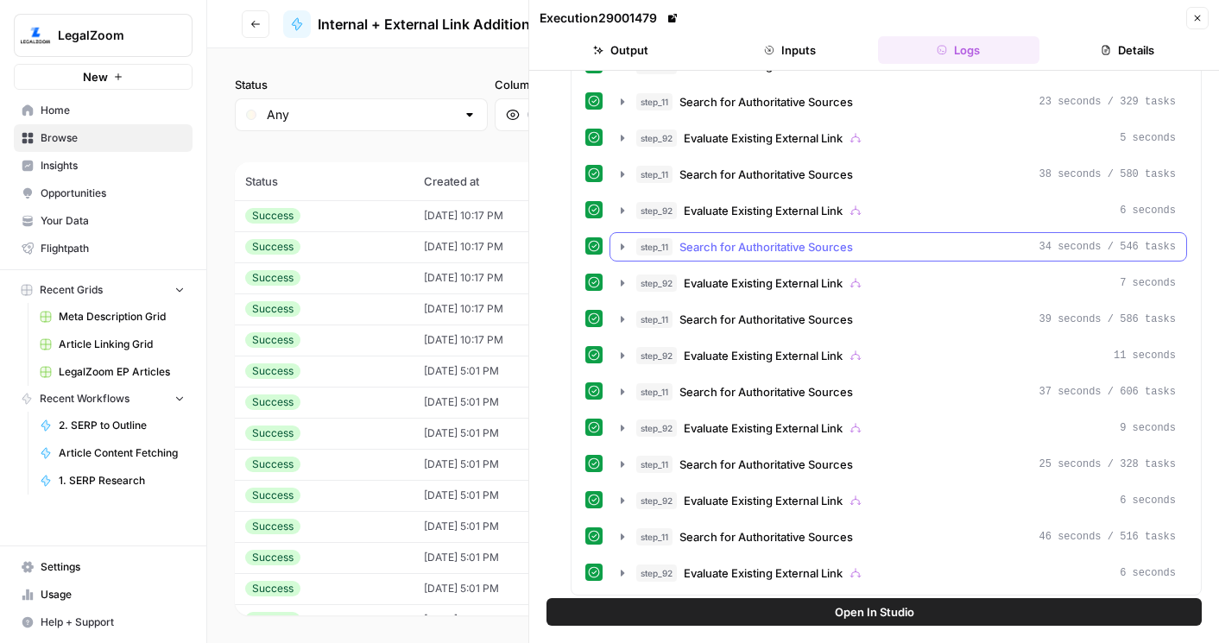
scroll to position [20214, 0]
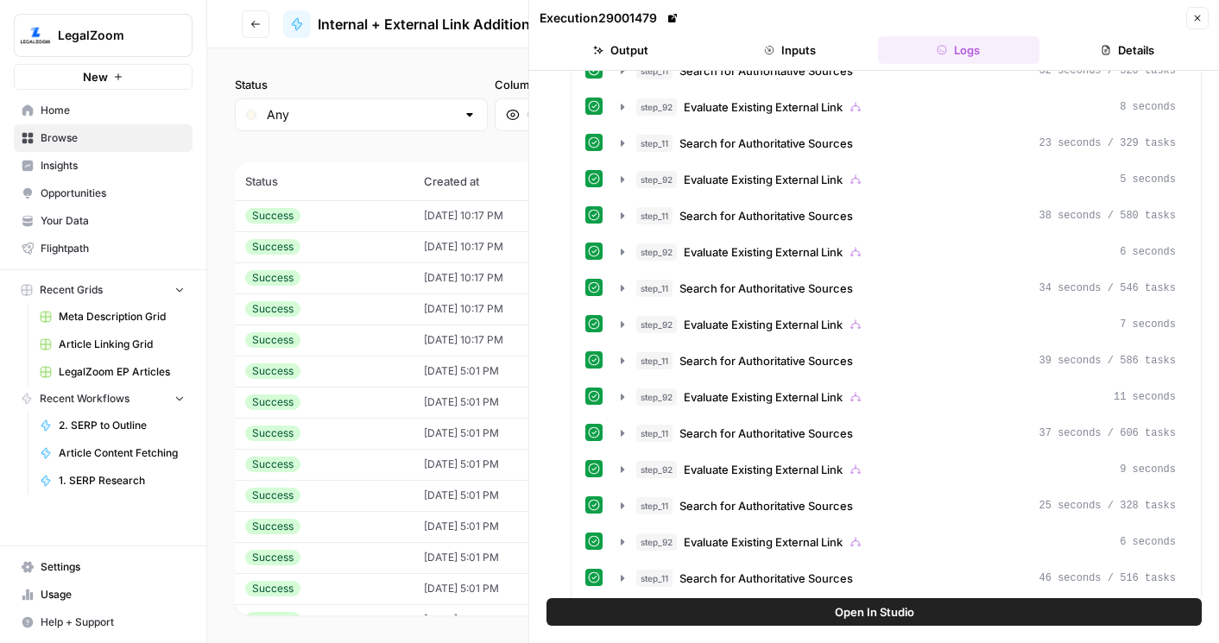
drag, startPoint x: 1198, startPoint y: 17, endPoint x: 1068, endPoint y: 334, distance: 342.5
click at [1068, 334] on div "Execution 29001479 Close Output Inputs Logs Details step_114 Grab all /marketin…" at bounding box center [873, 321] width 690 height 643
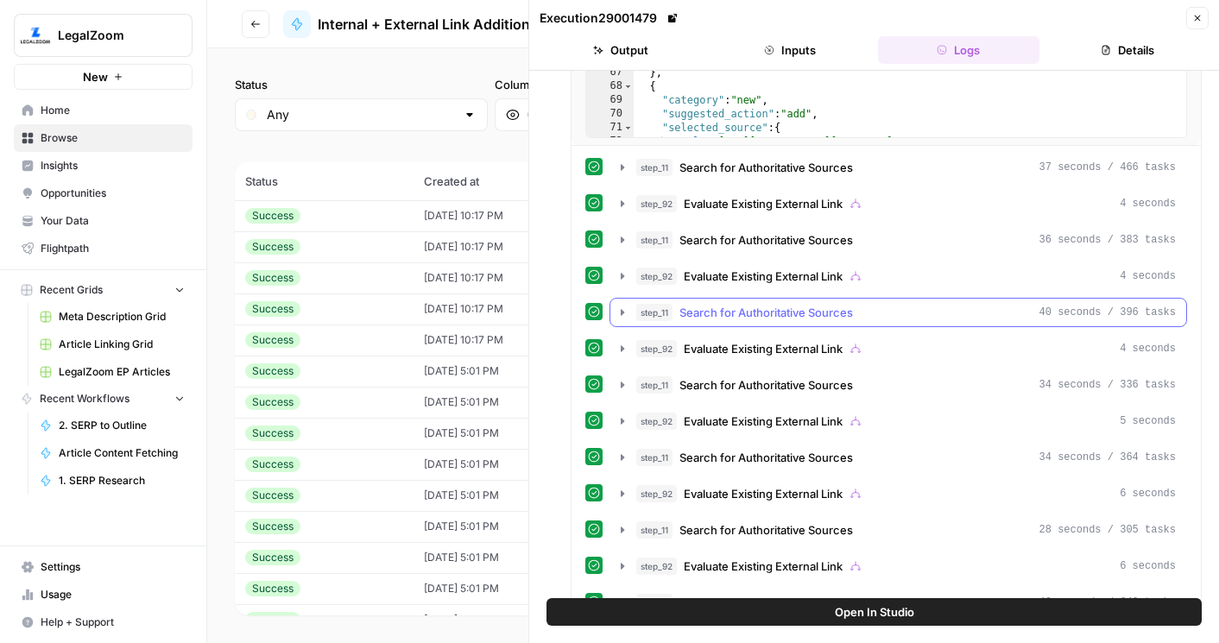
scroll to position [16061, 0]
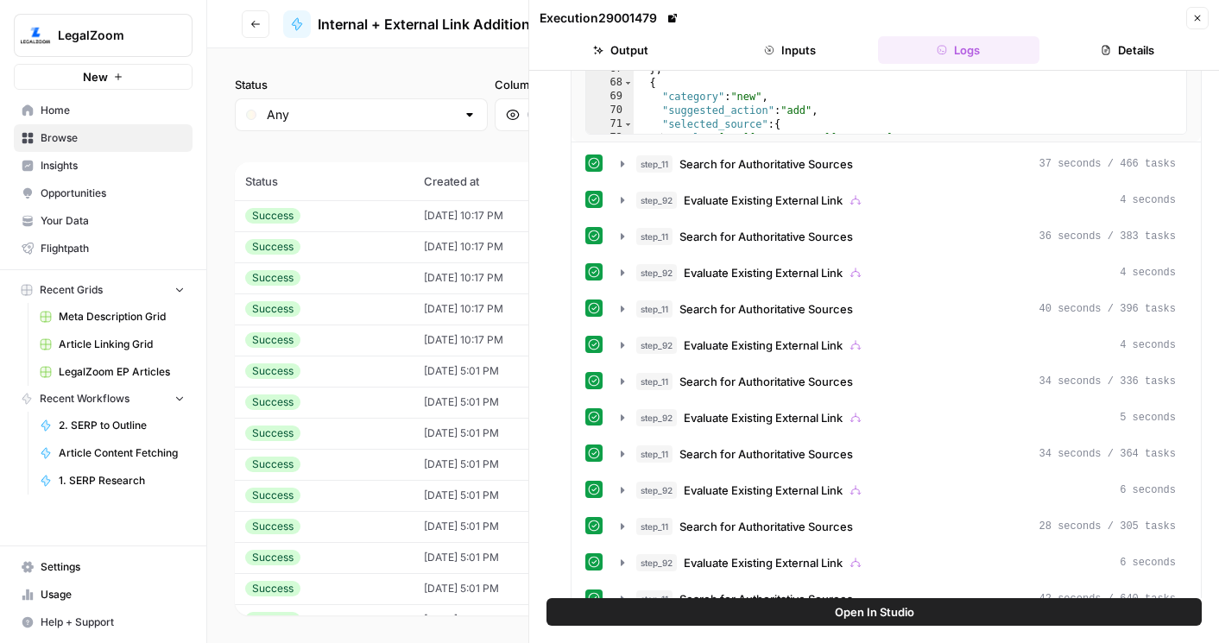
click at [1197, 21] on icon "button" at bounding box center [1197, 18] width 10 height 10
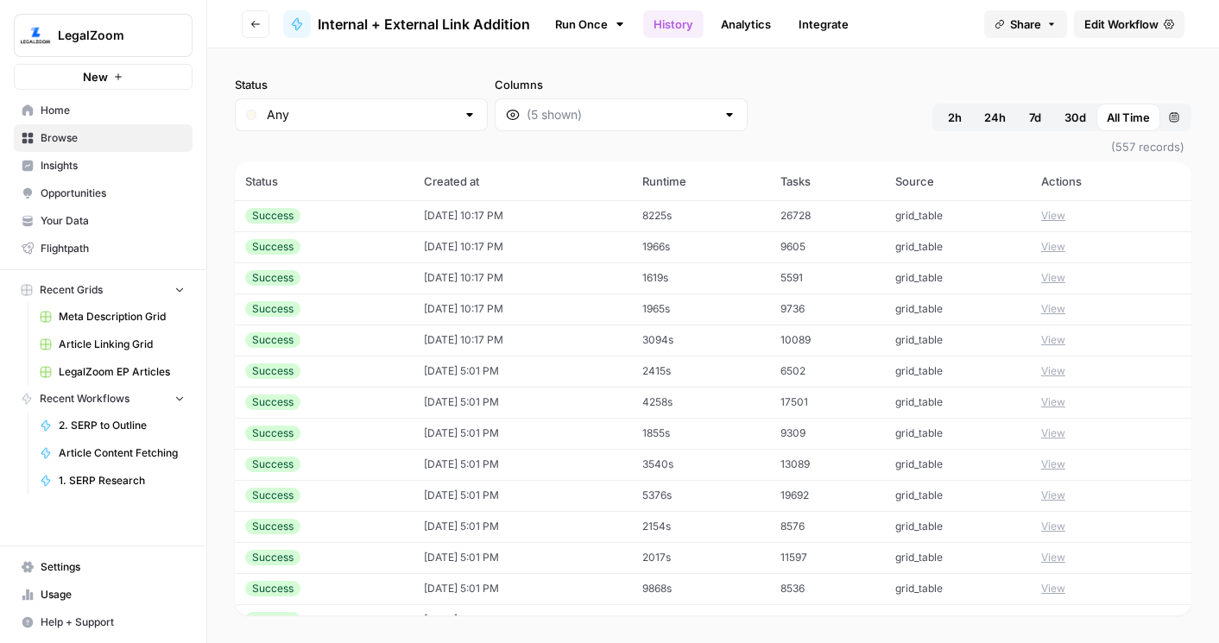
click at [1043, 343] on button "View" at bounding box center [1053, 340] width 24 height 16
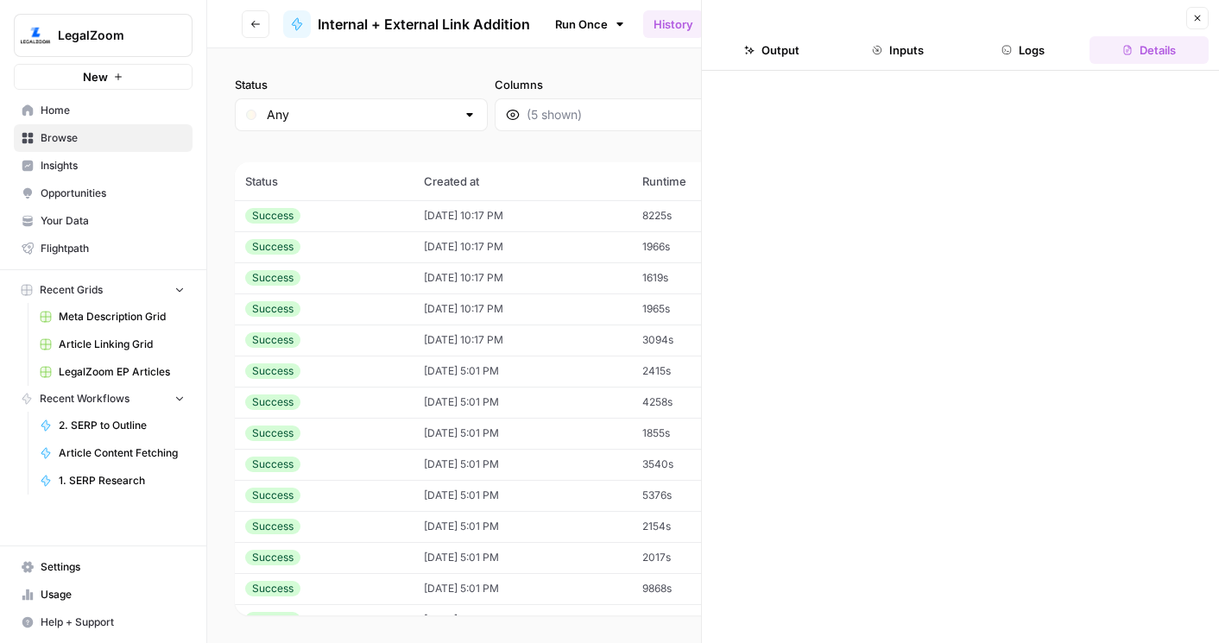
click at [1024, 49] on button "Logs" at bounding box center [1023, 50] width 119 height 28
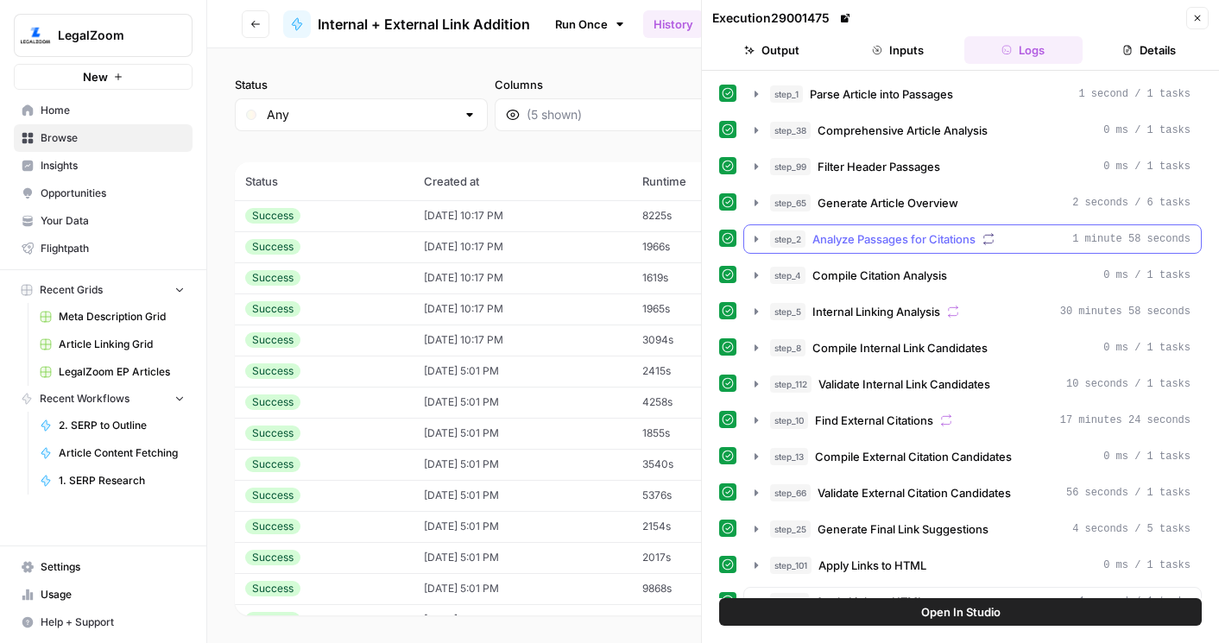
scroll to position [139, 0]
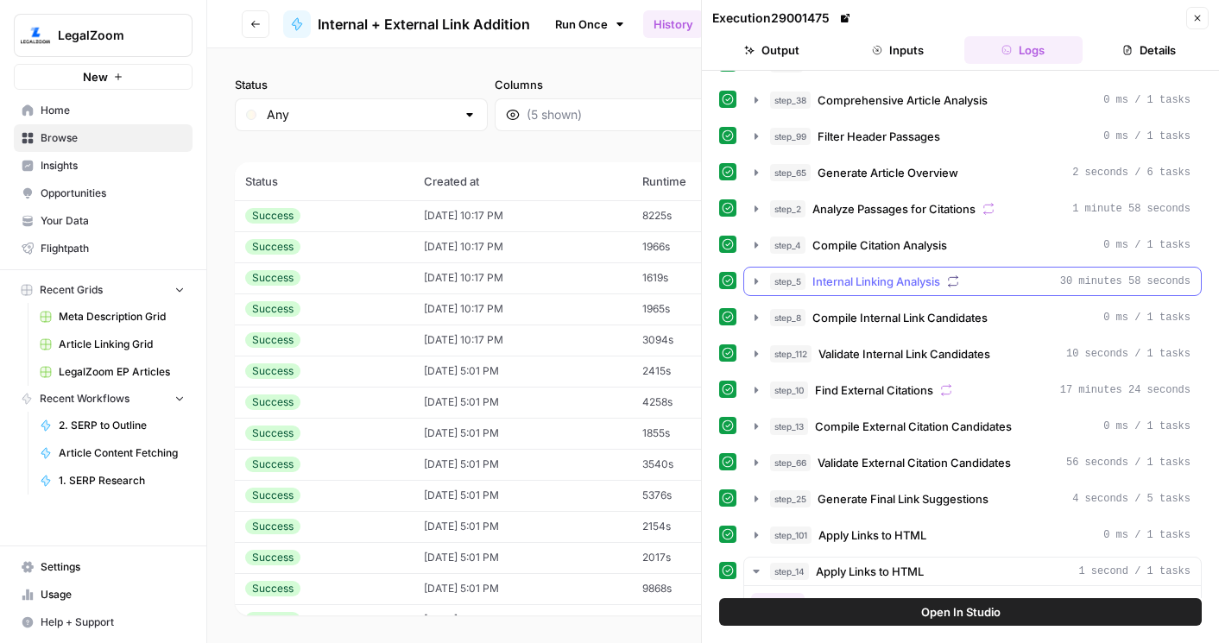
click at [921, 285] on span "Internal Linking Analysis" at bounding box center [876, 281] width 128 height 17
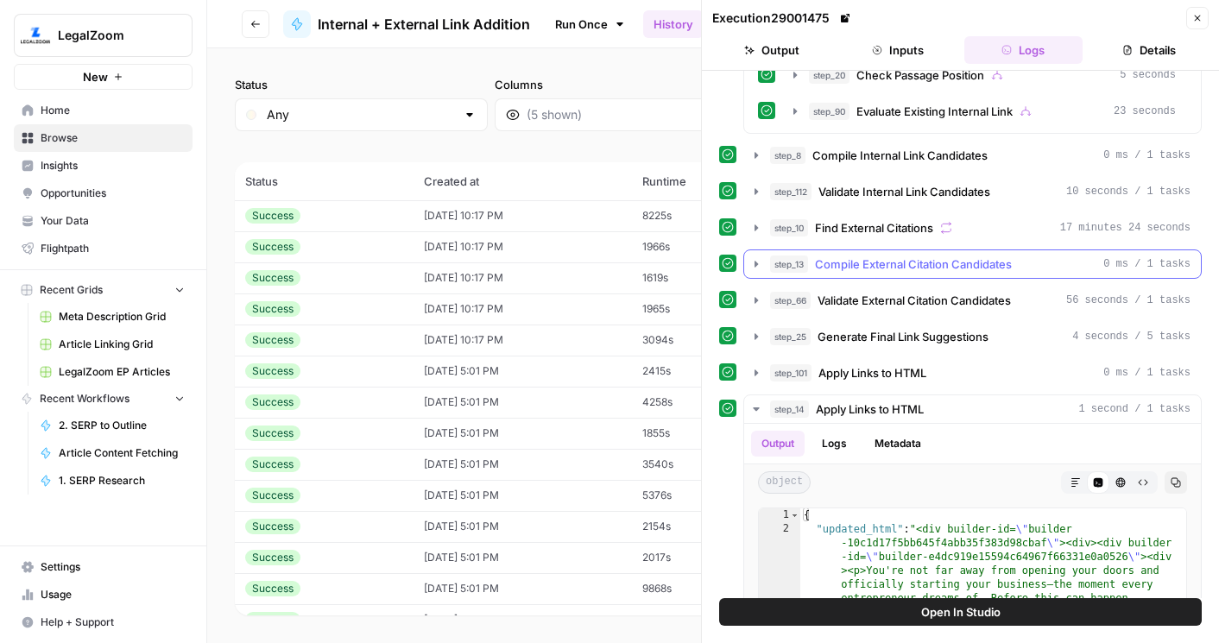
scroll to position [8569, 0]
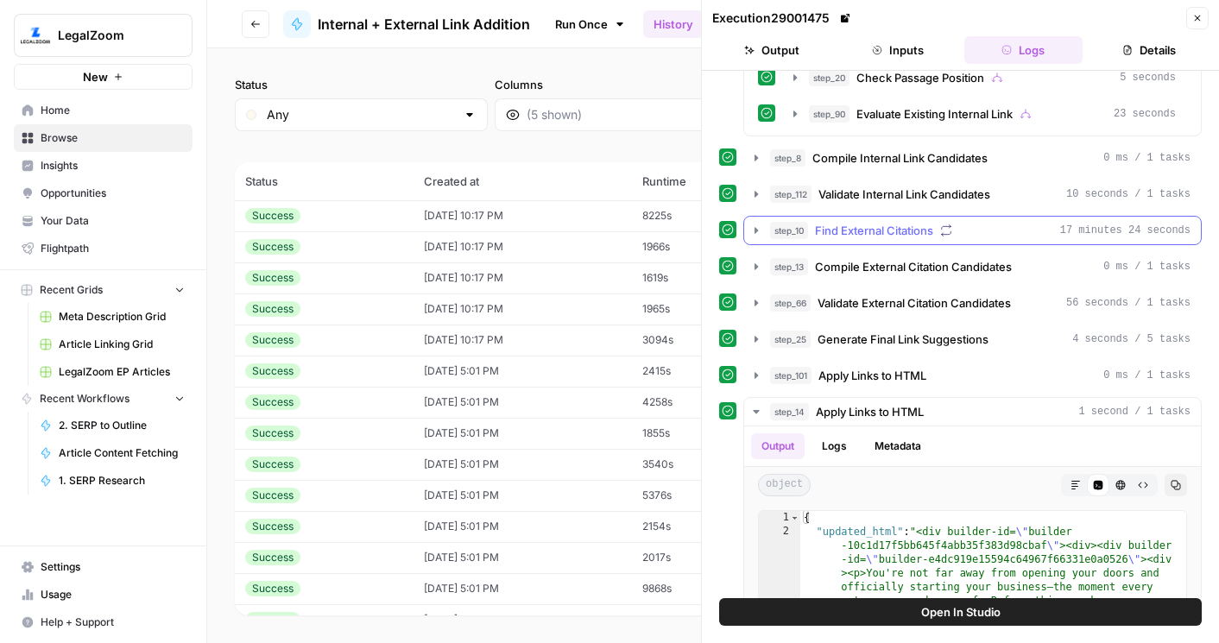
click at [873, 243] on button "step_10 Find External Citations 17 minutes 24 seconds" at bounding box center [972, 231] width 457 height 28
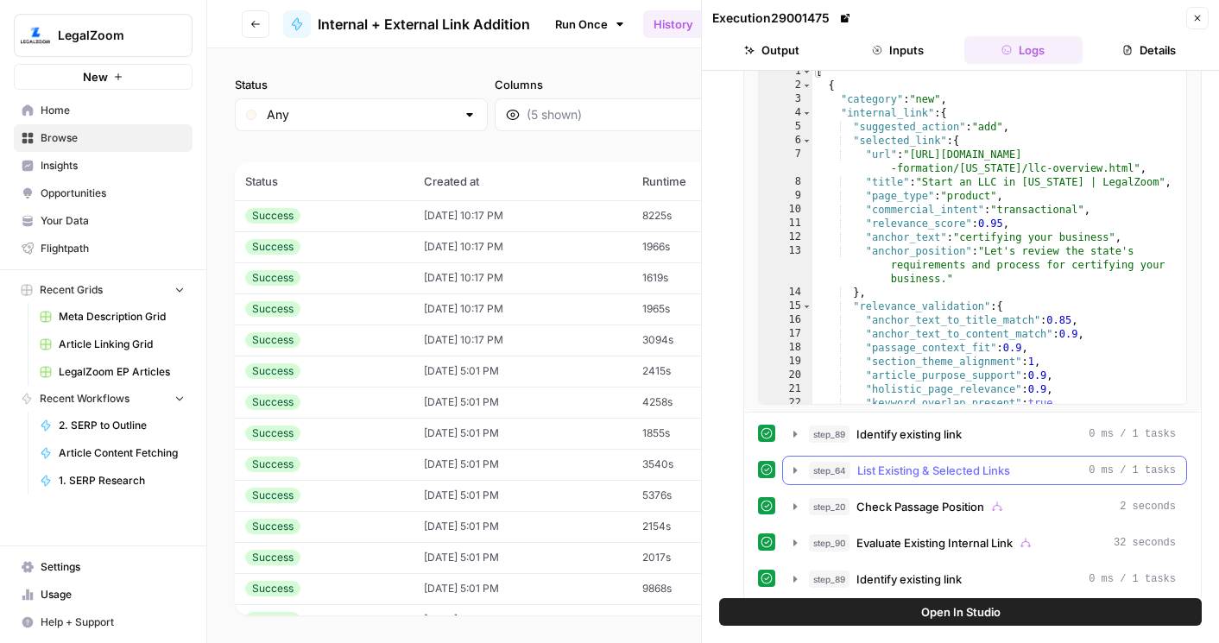
scroll to position [650, 0]
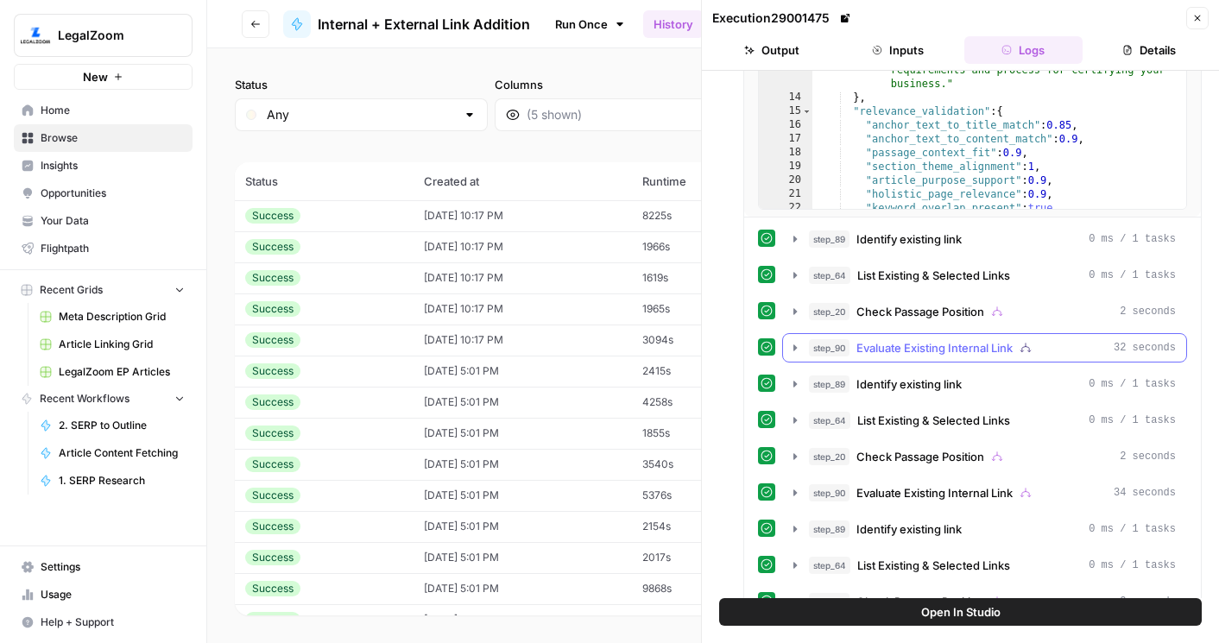
click at [955, 343] on span "Evaluate Existing Internal Link" at bounding box center [934, 347] width 156 height 17
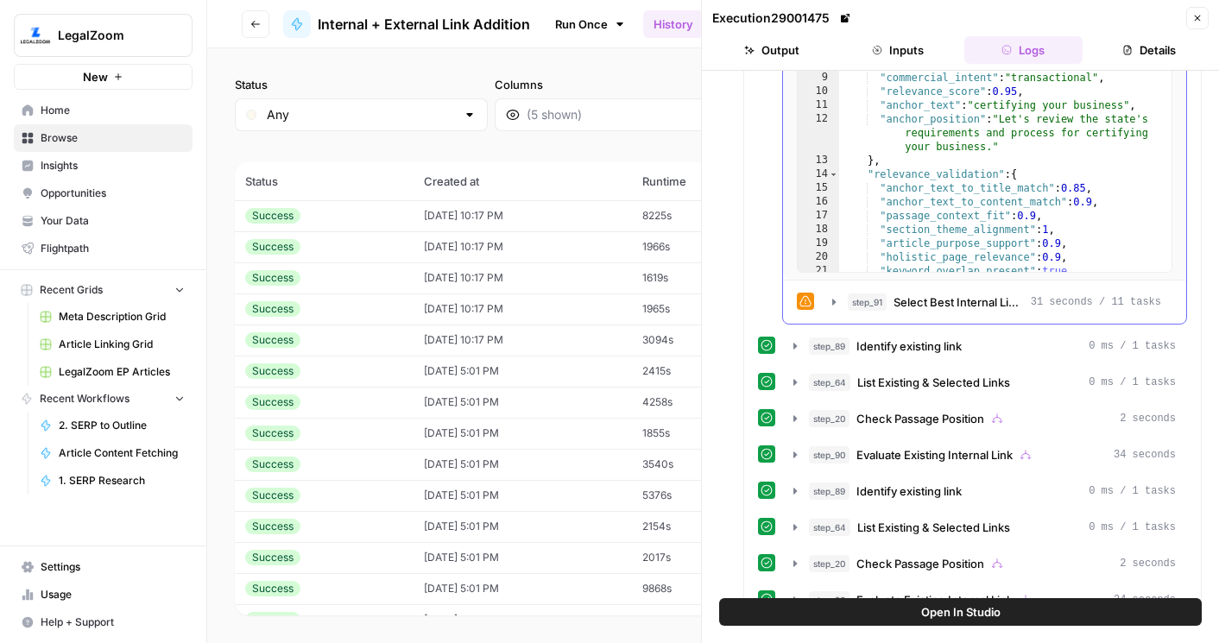
scroll to position [1205, 0]
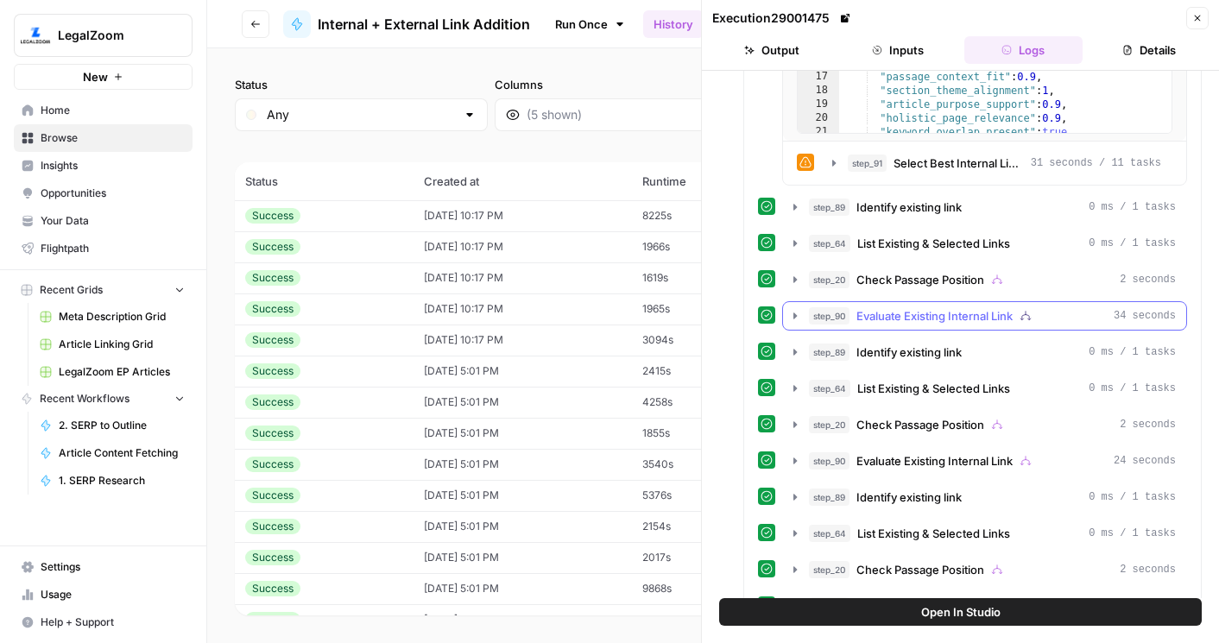
click at [930, 311] on span "Evaluate Existing Internal Link" at bounding box center [934, 315] width 156 height 17
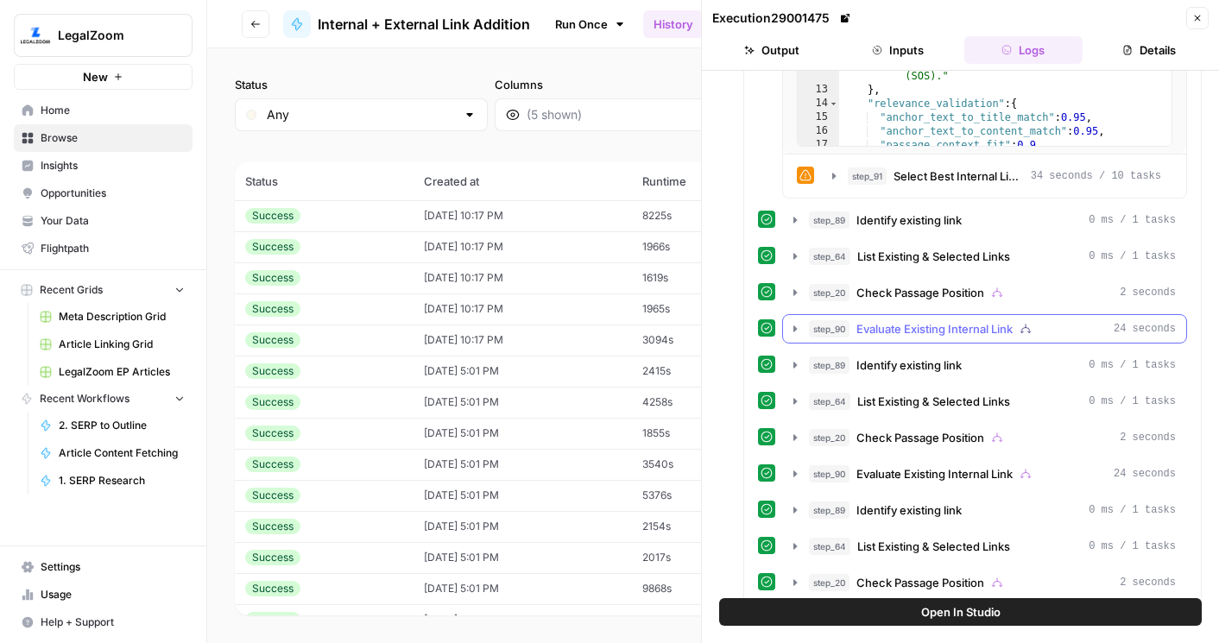
click at [917, 340] on button "step_90 Evaluate Existing Internal Link 24 seconds" at bounding box center [984, 329] width 403 height 28
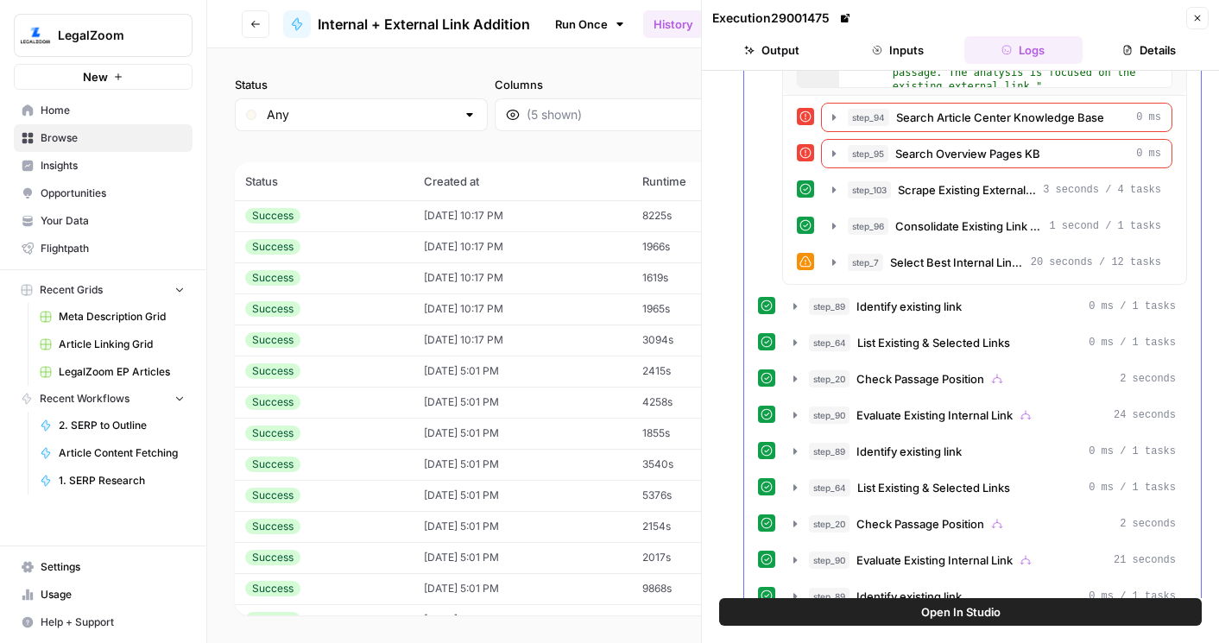
scroll to position [2768, 0]
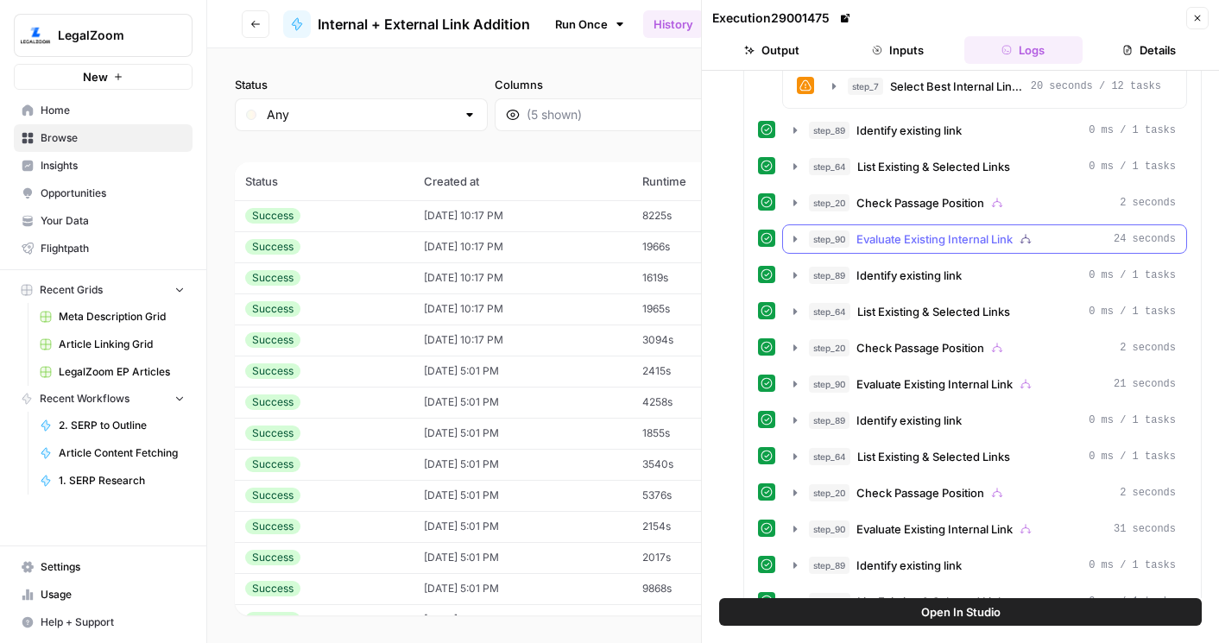
click at [929, 239] on span "Evaluate Existing Internal Link" at bounding box center [934, 238] width 156 height 17
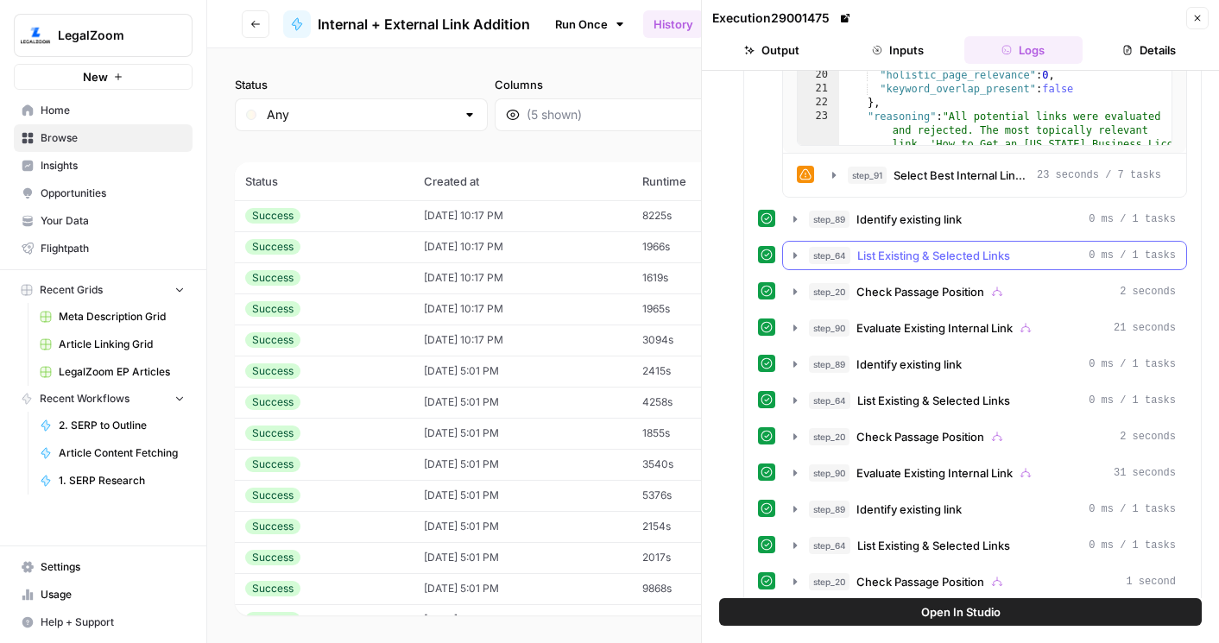
scroll to position [3315, 0]
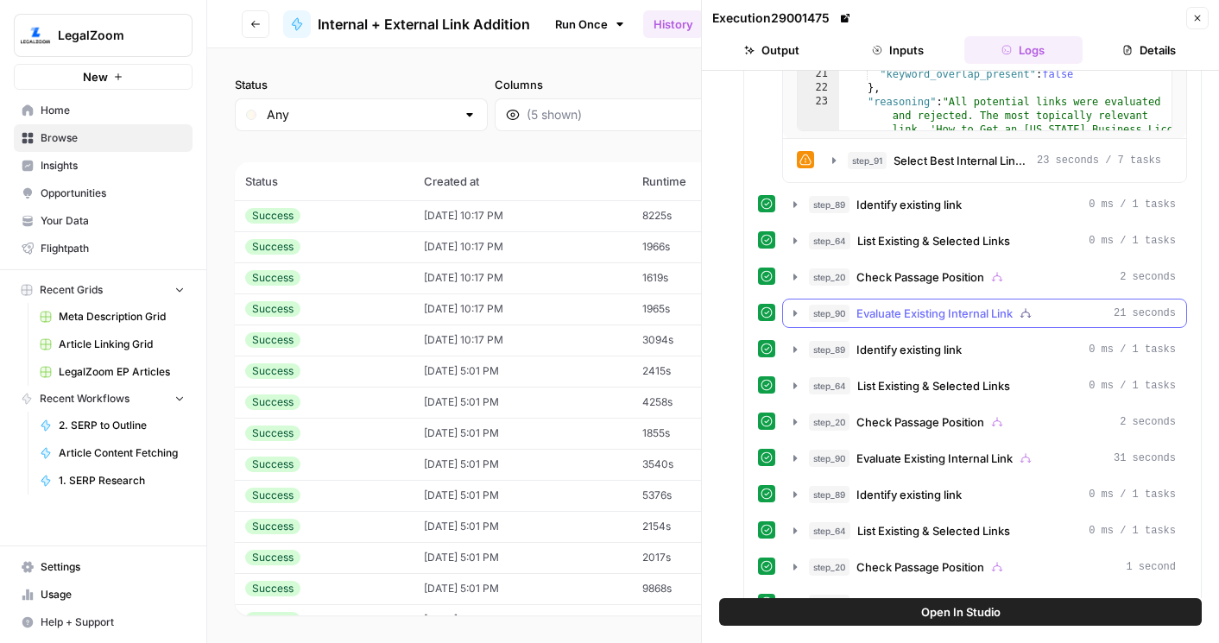
click at [978, 311] on span "Evaluate Existing Internal Link" at bounding box center [934, 313] width 156 height 17
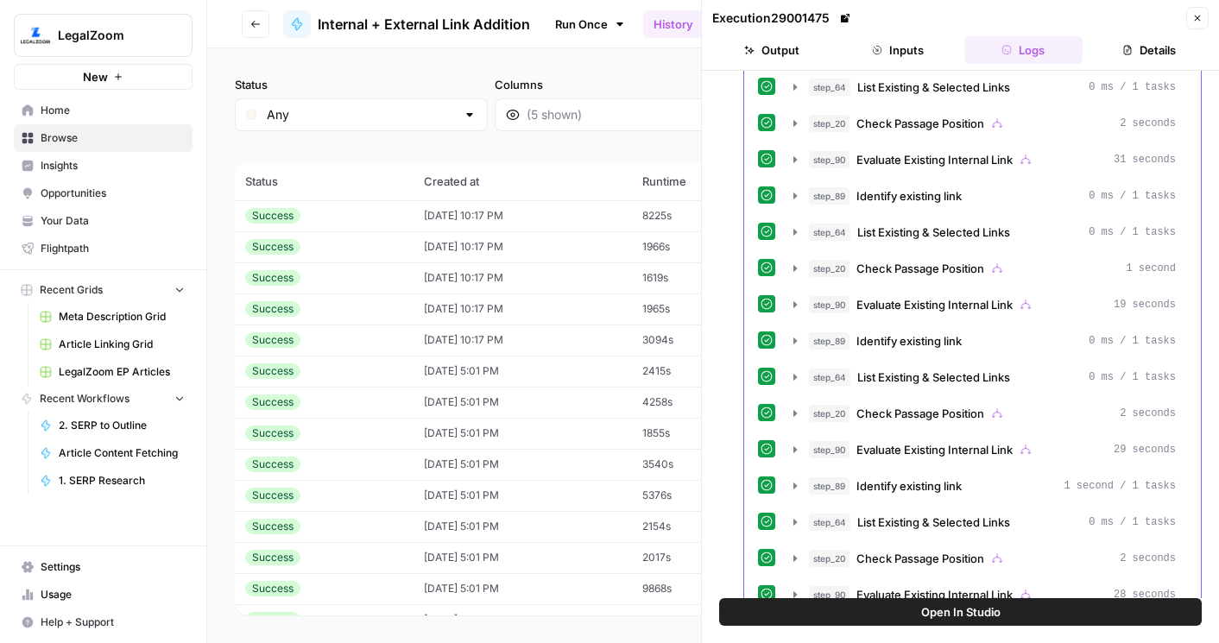
scroll to position [4239, 0]
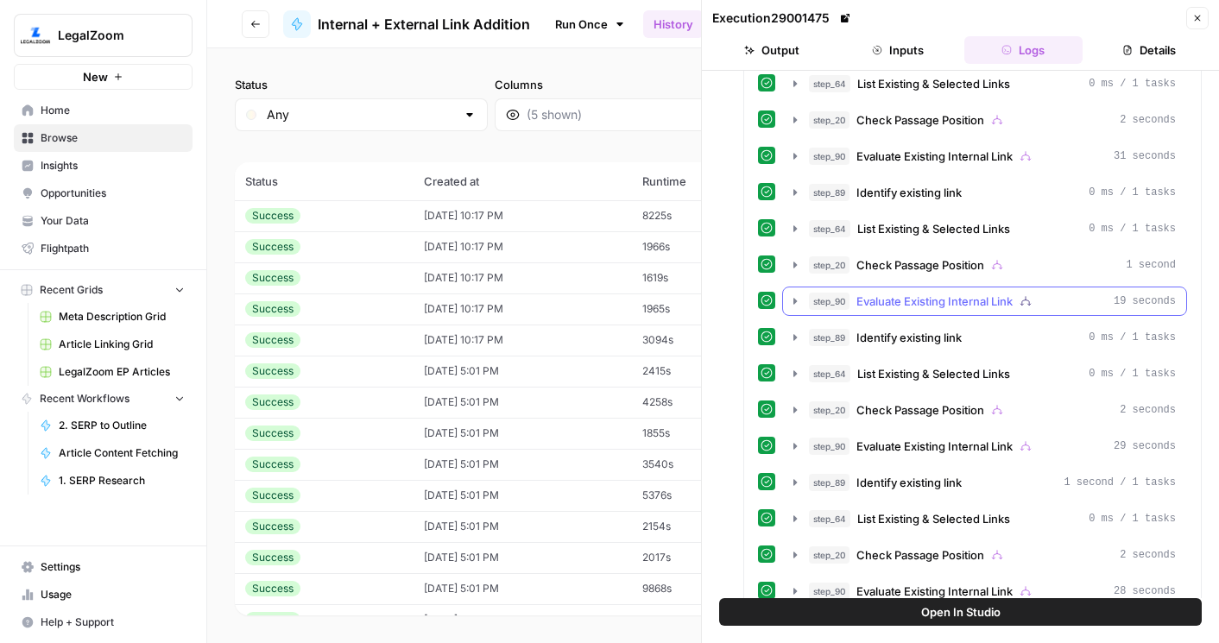
click at [974, 302] on span "Evaluate Existing Internal Link" at bounding box center [934, 301] width 156 height 17
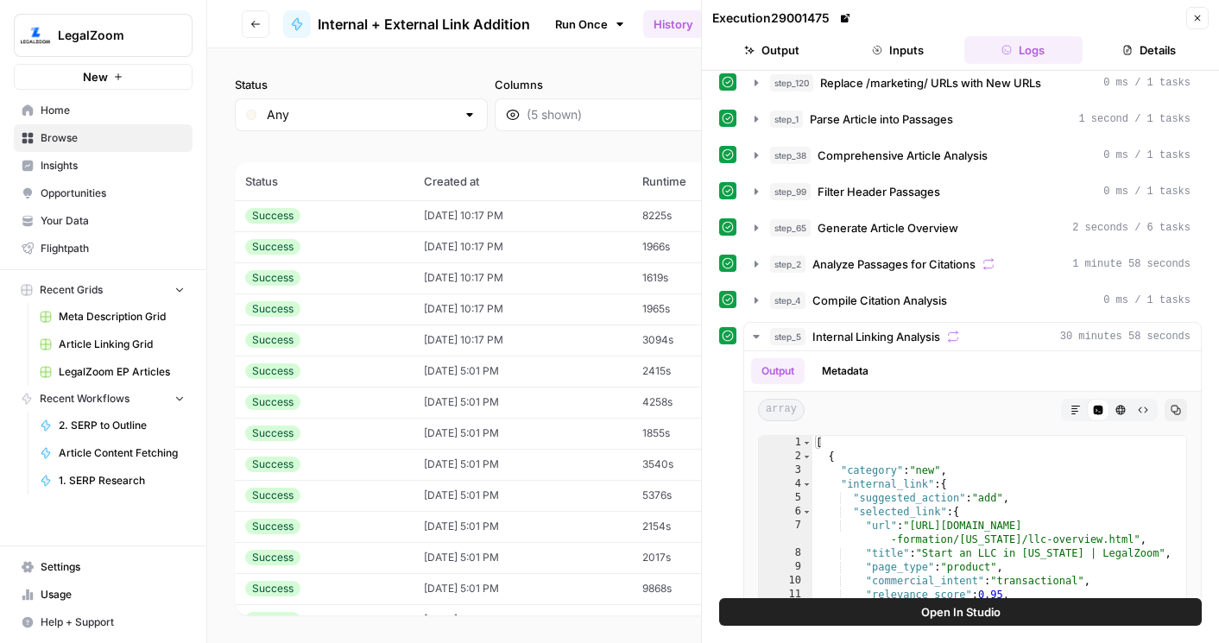
scroll to position [0, 0]
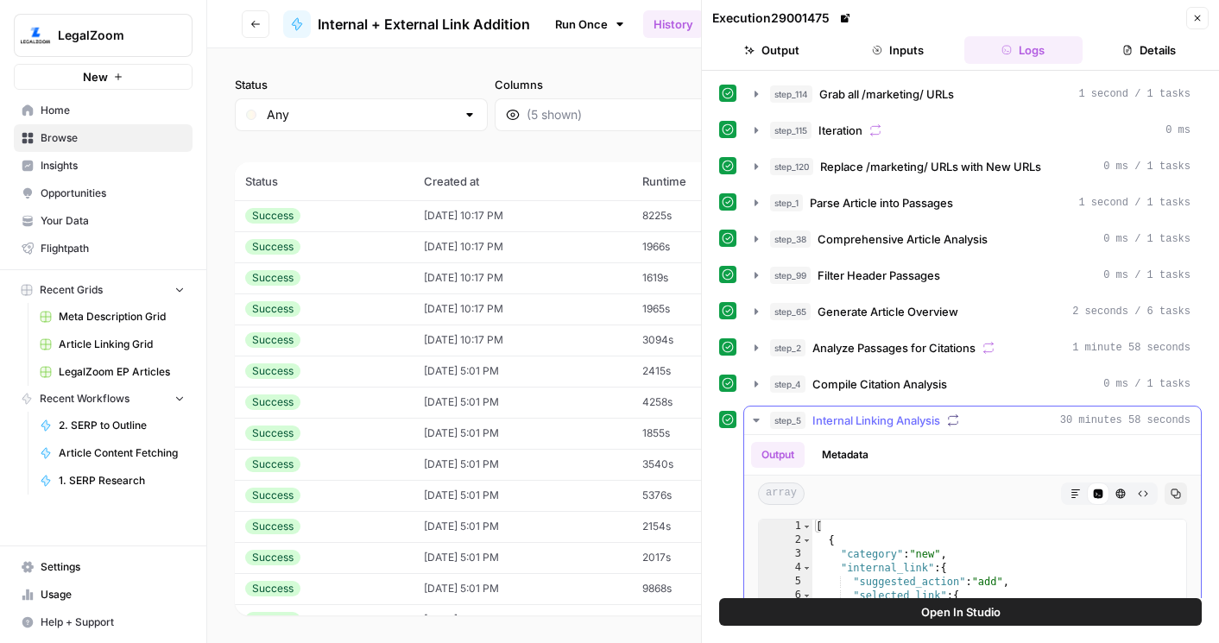
click at [892, 415] on span "Internal Linking Analysis" at bounding box center [876, 420] width 128 height 17
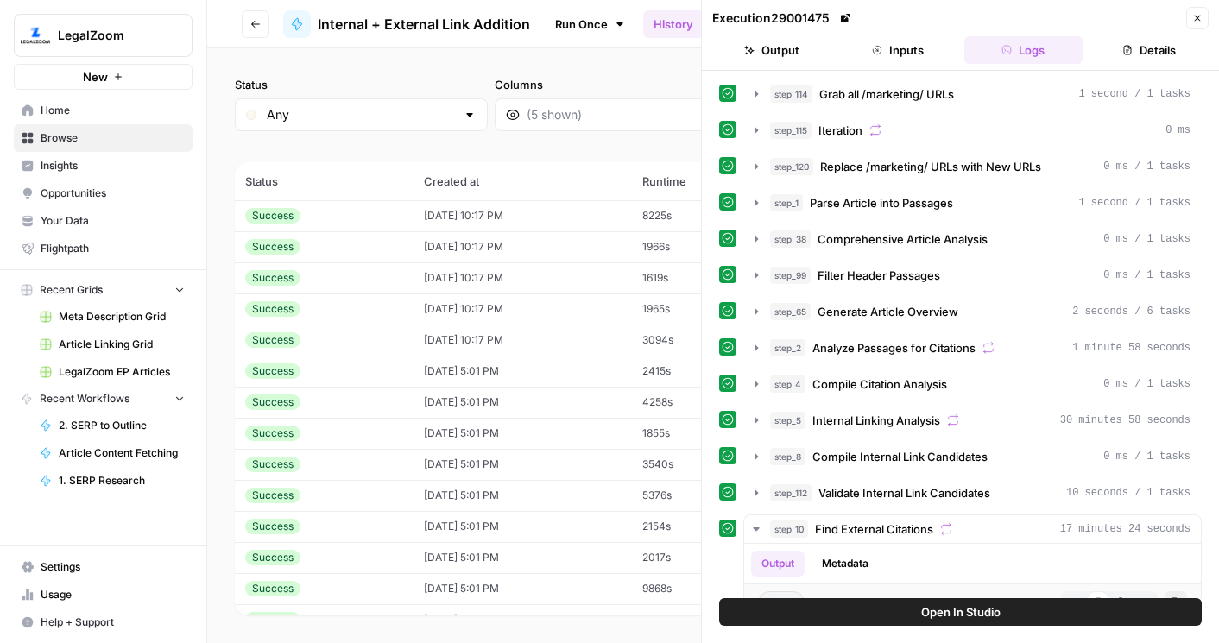
click at [77, 569] on span "Settings" at bounding box center [113, 567] width 144 height 16
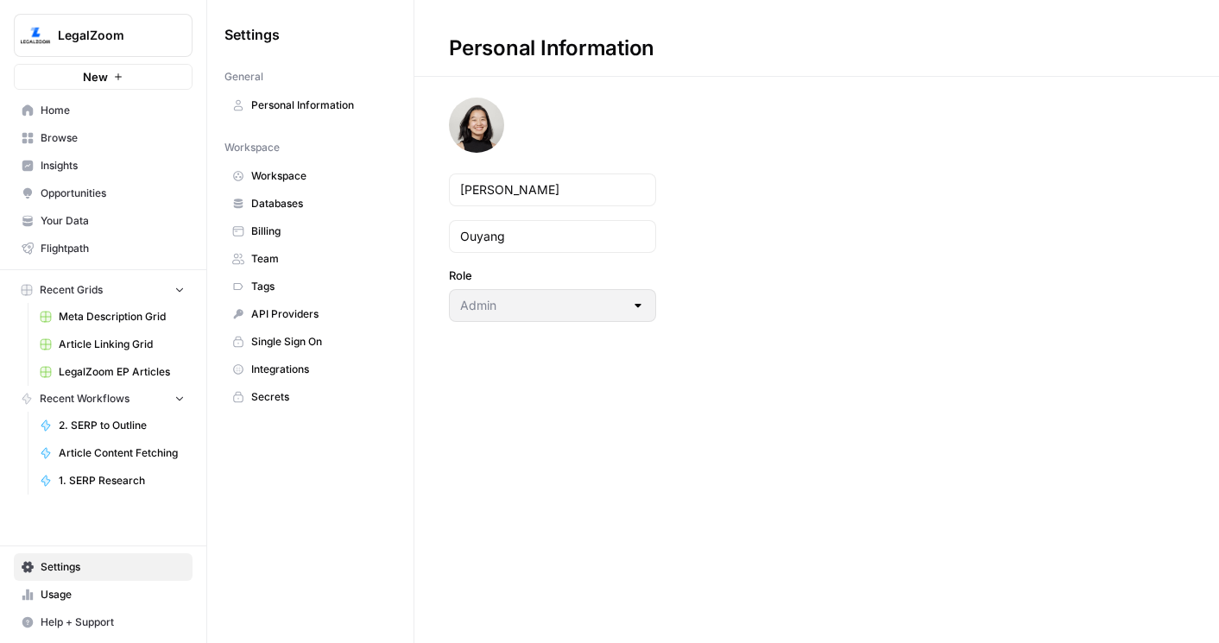
click at [264, 211] on span "Databases" at bounding box center [319, 204] width 137 height 16
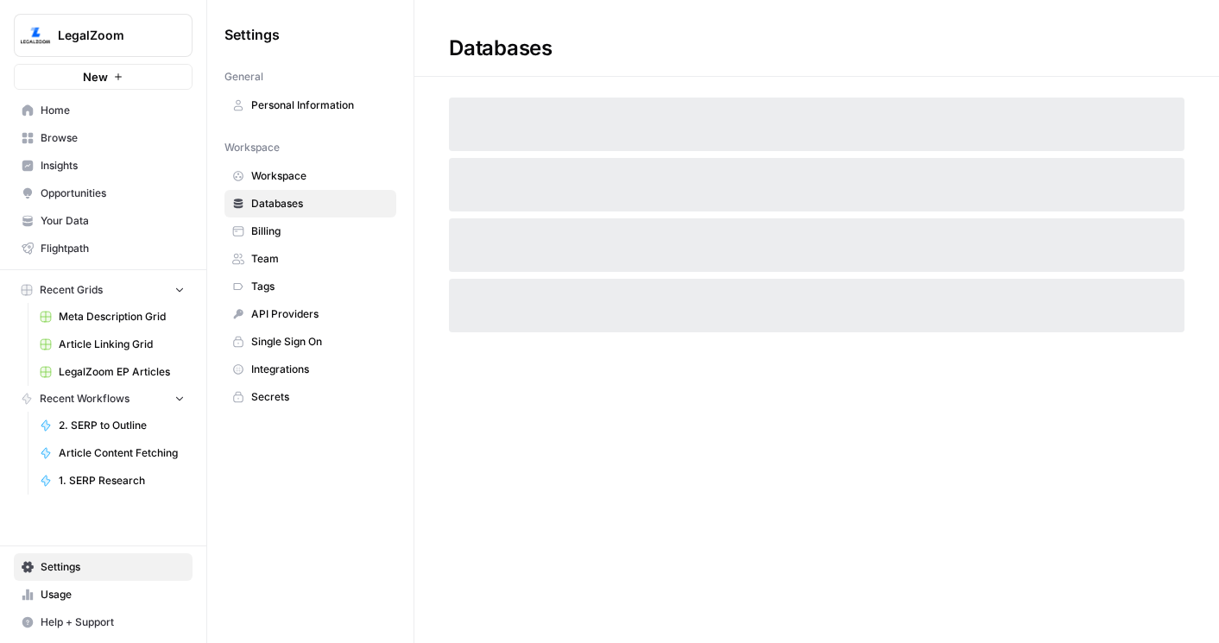
click at [264, 243] on link "Billing" at bounding box center [310, 231] width 172 height 28
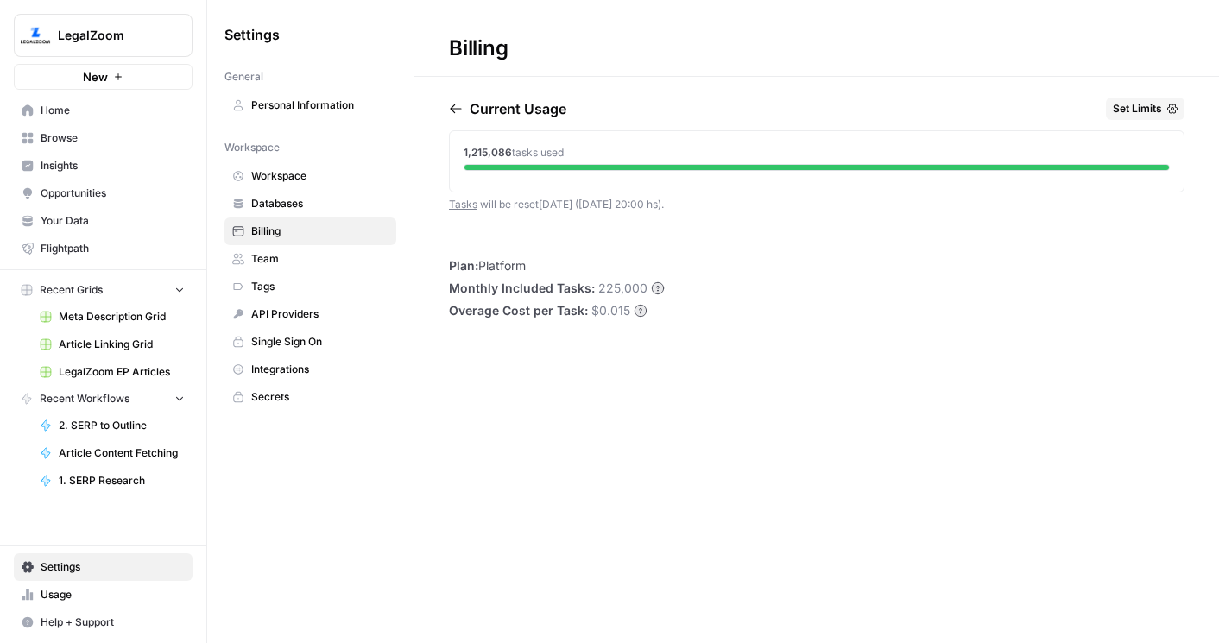
drag, startPoint x: 594, startPoint y: 287, endPoint x: 689, endPoint y: 287, distance: 94.9
click at [689, 287] on div "Plan: Platform Monthly Included Tasks: 225,000 Overage Cost per Task: $0.015" at bounding box center [816, 288] width 804 height 62
click at [83, 225] on span "Your Data" at bounding box center [113, 221] width 144 height 16
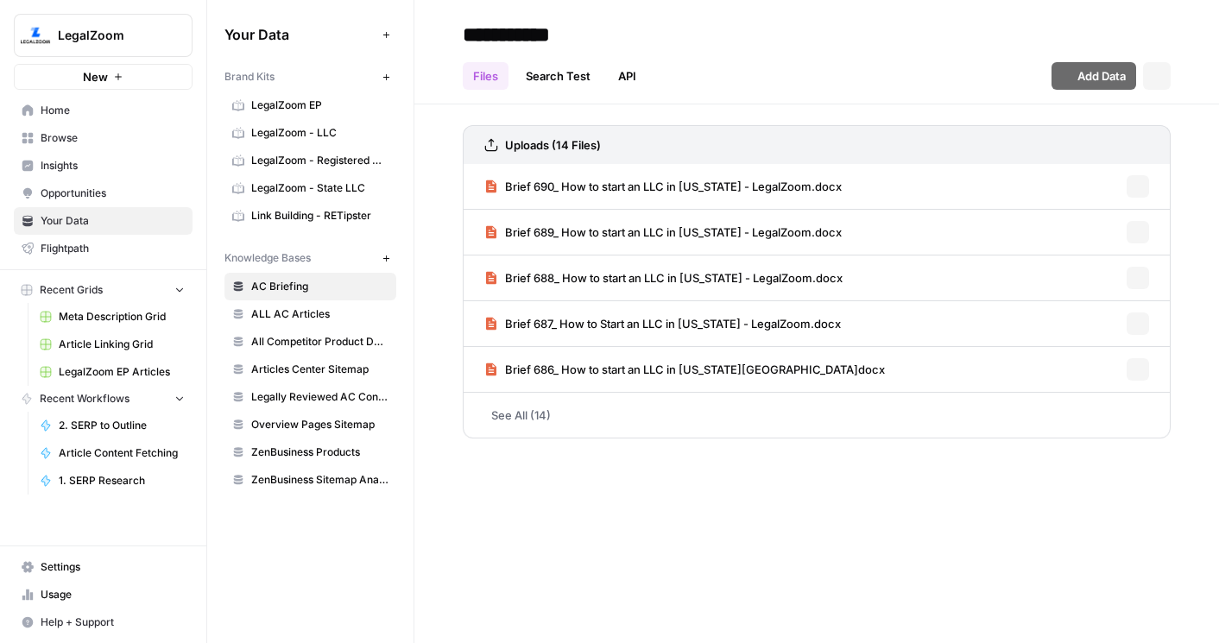
click at [79, 247] on span "Flightpath" at bounding box center [113, 249] width 144 height 16
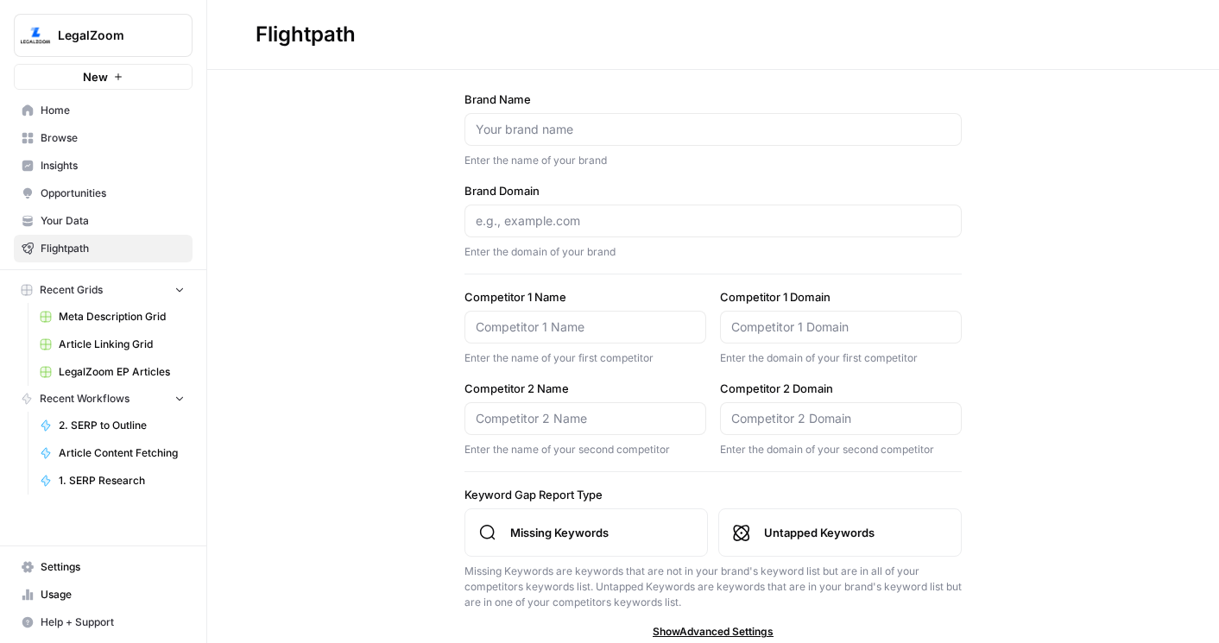
click at [54, 163] on span "Insights" at bounding box center [113, 166] width 144 height 16
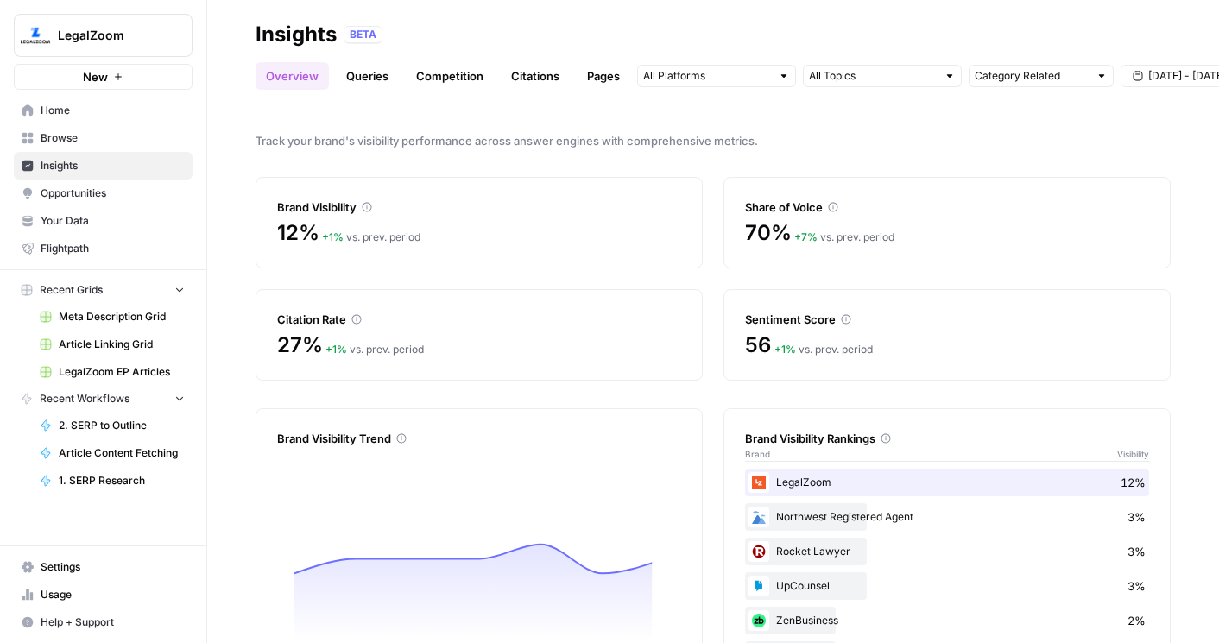
click at [79, 584] on link "Usage" at bounding box center [103, 595] width 179 height 28
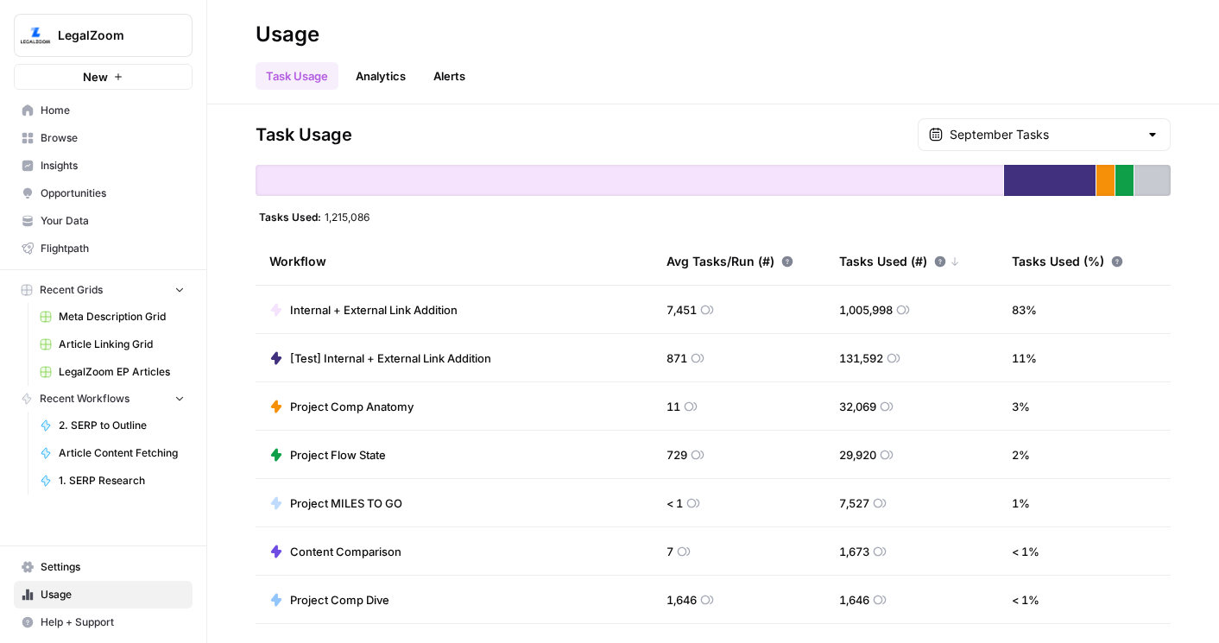
drag, startPoint x: 466, startPoint y: 309, endPoint x: 318, endPoint y: 309, distance: 148.5
click at [318, 309] on td "Internal + External Link Addition" at bounding box center [453, 309] width 397 height 47
click at [318, 309] on span "Internal + External Link Addition" at bounding box center [373, 309] width 167 height 17
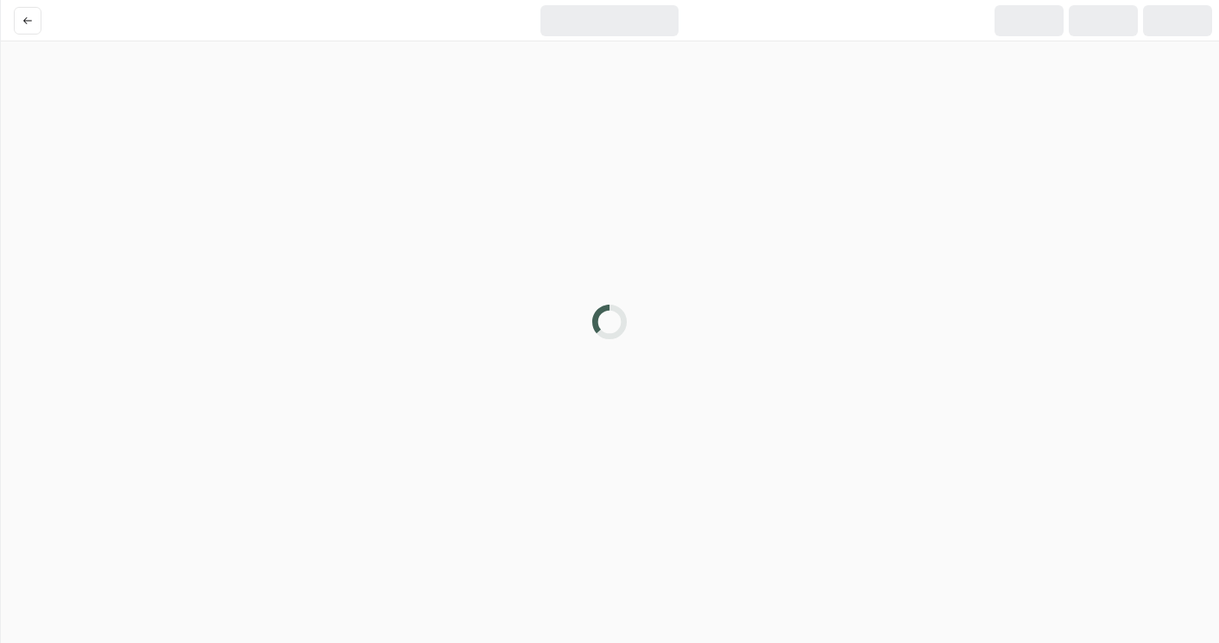
click at [277, 309] on div at bounding box center [609, 321] width 1219 height 643
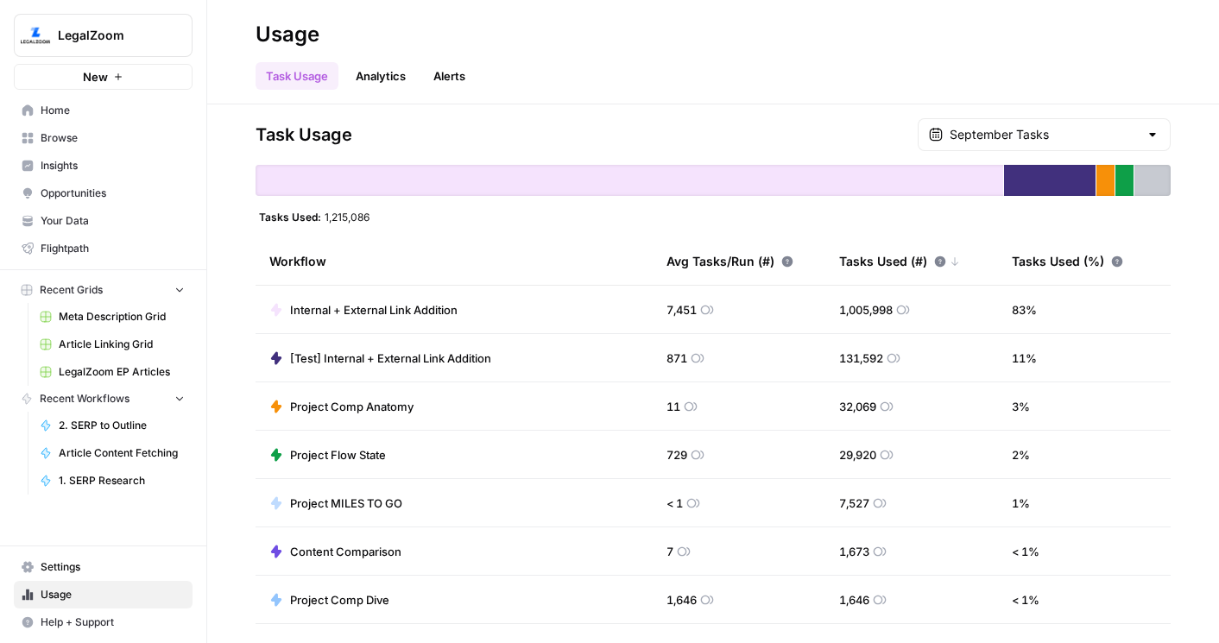
drag, startPoint x: 646, startPoint y: 309, endPoint x: 930, endPoint y: 309, distance: 284.0
click at [930, 309] on tr "Internal + External Link Addition 7,451 1,005,998 83 %" at bounding box center [712, 310] width 915 height 48
click at [563, 132] on div "Task Usage September Tasks" at bounding box center [712, 134] width 915 height 33
click at [47, 134] on span "Browse" at bounding box center [113, 138] width 144 height 16
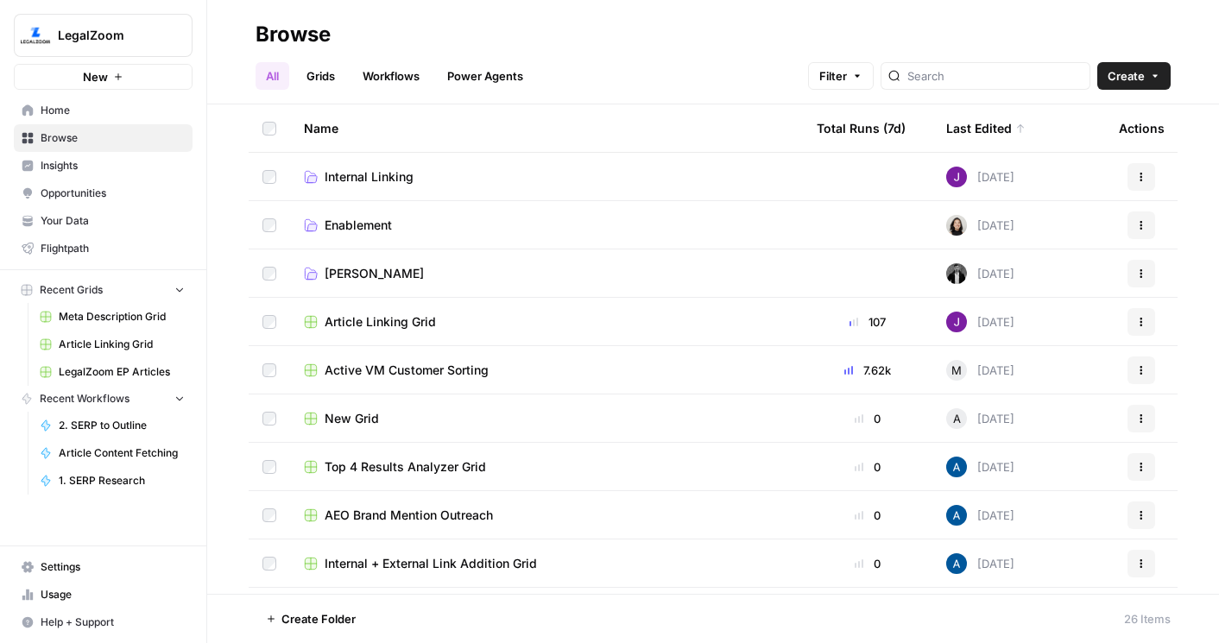
click at [317, 65] on link "Grids" at bounding box center [320, 76] width 49 height 28
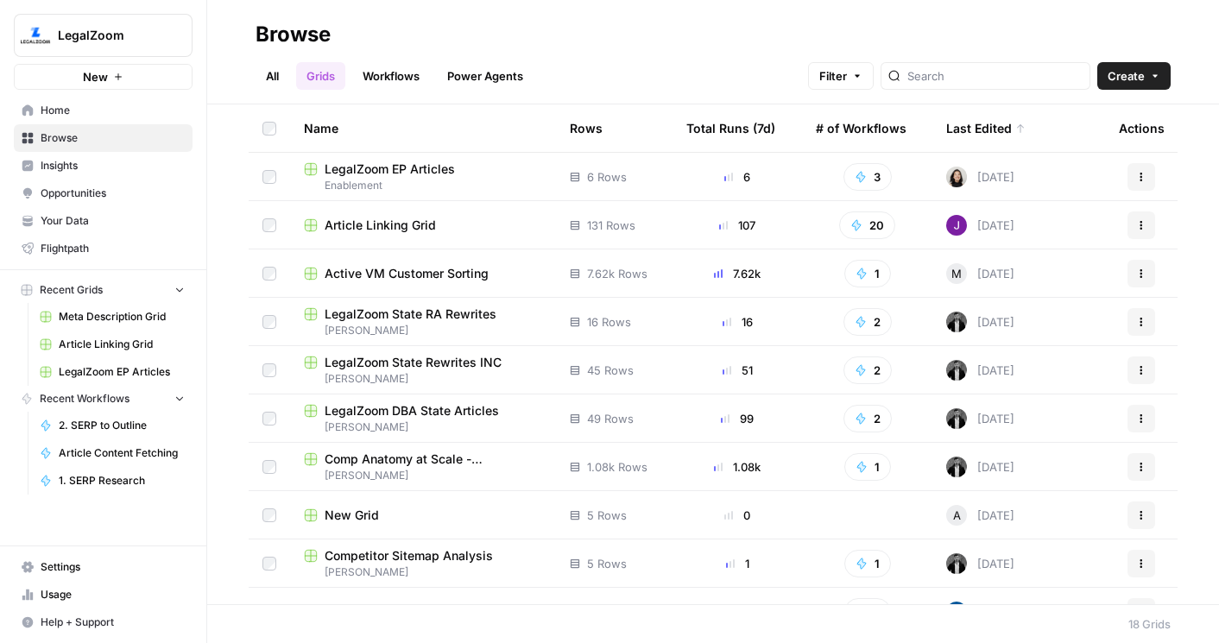
click at [359, 178] on span "Enablement" at bounding box center [423, 186] width 238 height 16
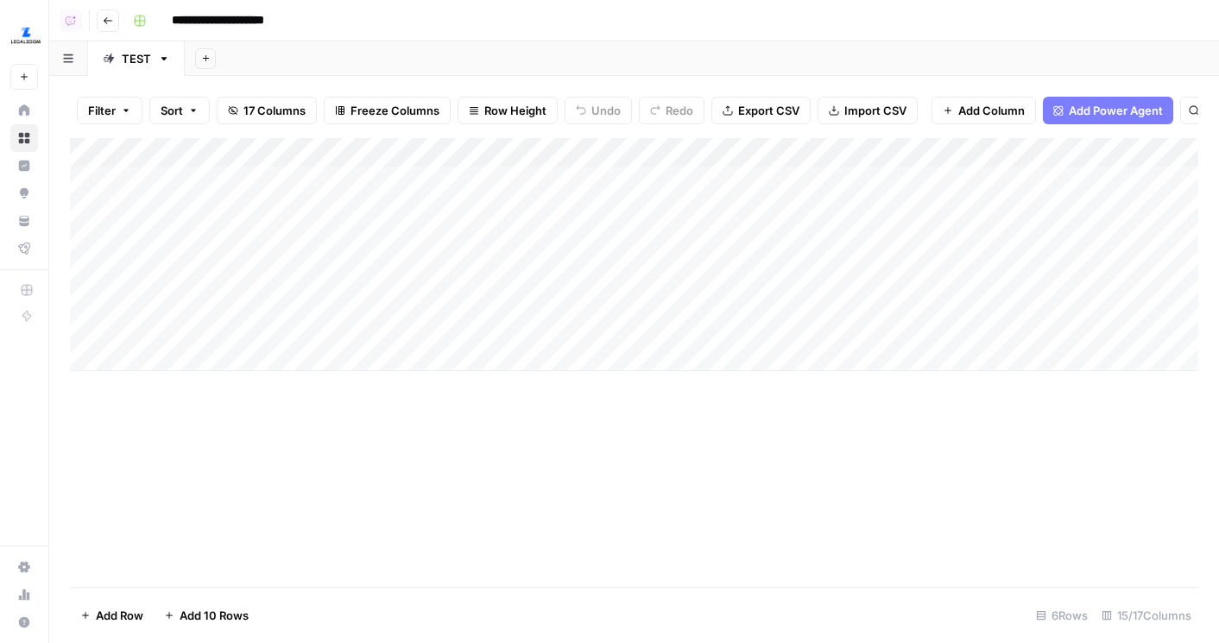
click at [34, 113] on link "Home" at bounding box center [24, 111] width 28 height 28
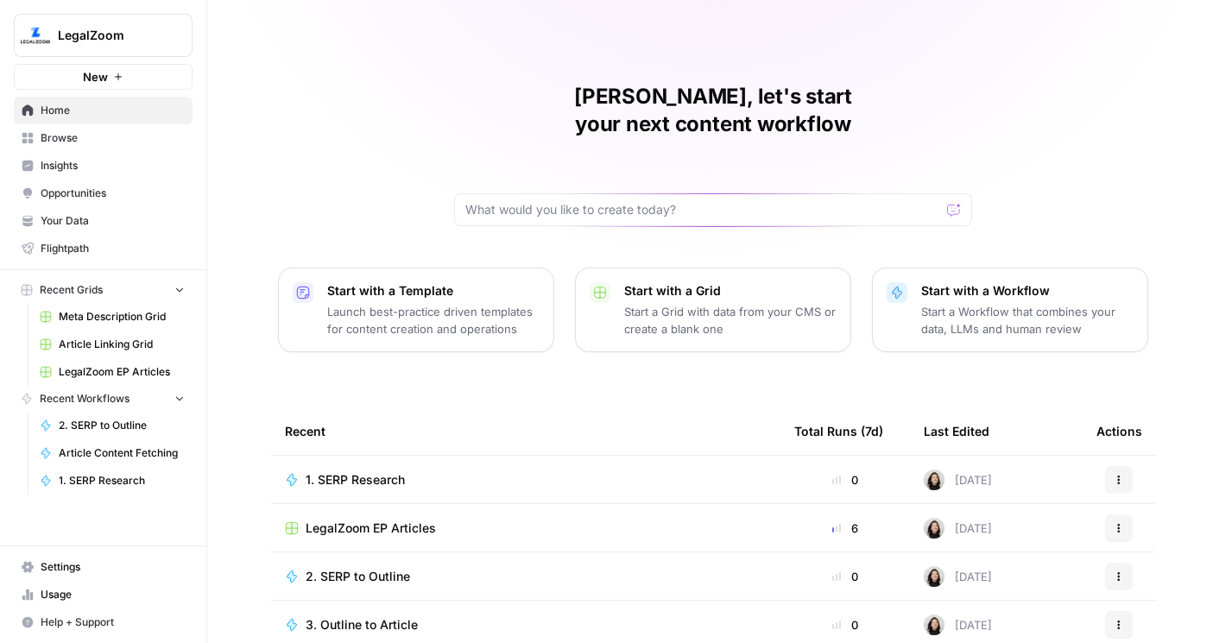
click at [115, 369] on span "LegalZoom EP Articles" at bounding box center [122, 372] width 126 height 16
